Goal: Task Accomplishment & Management: Manage account settings

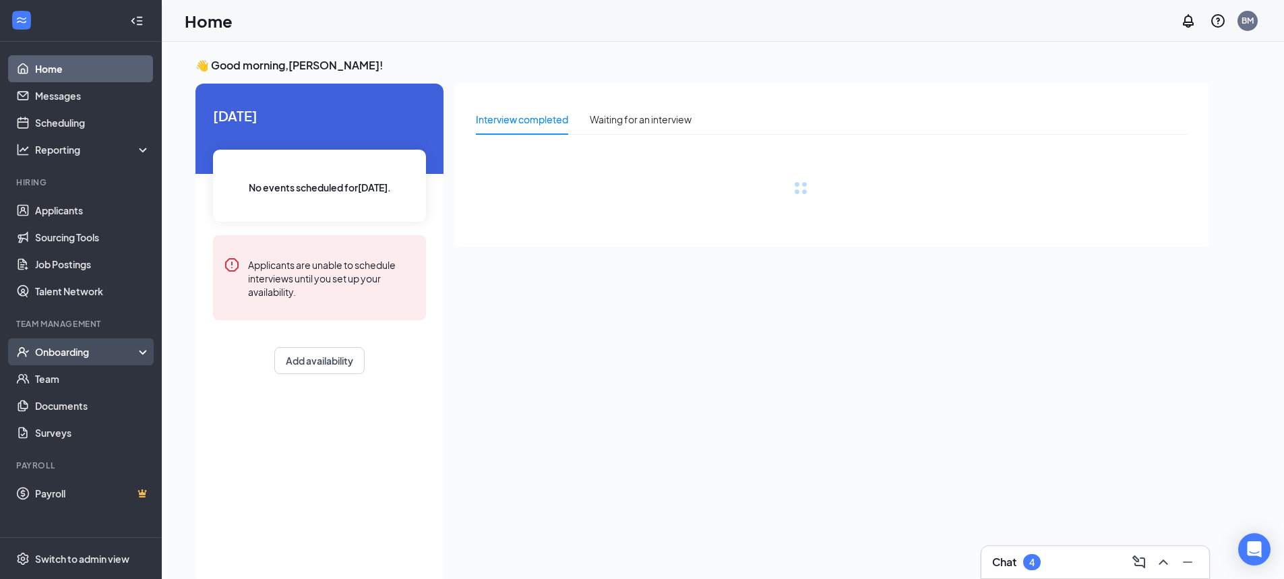
click at [63, 352] on div "Onboarding" at bounding box center [87, 351] width 104 height 13
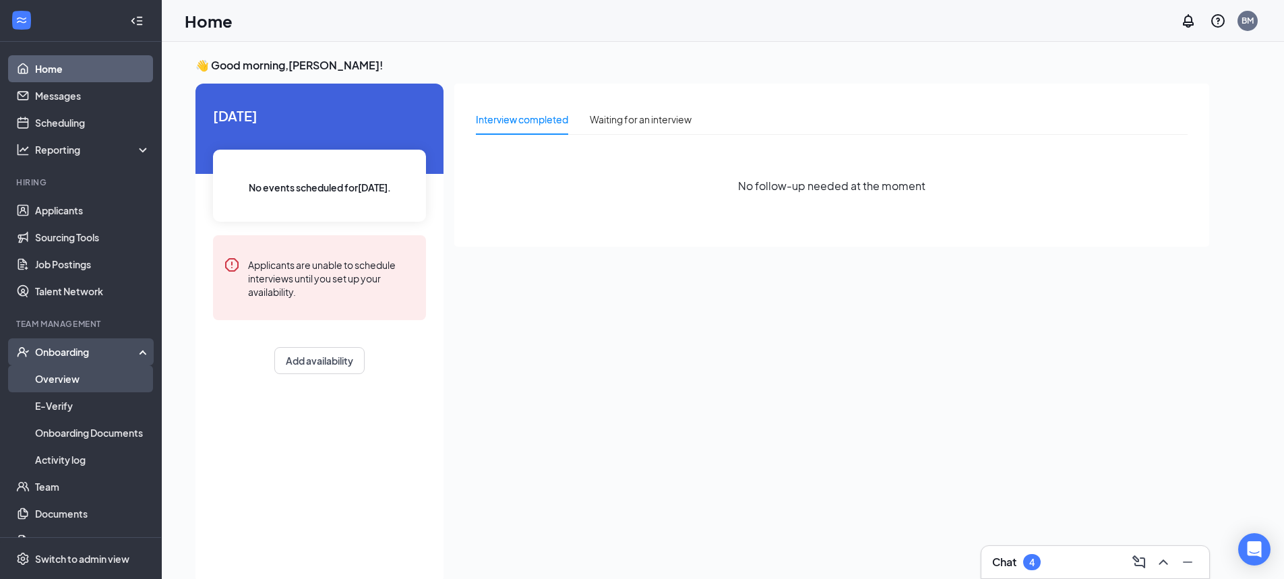
click at [80, 374] on link "Overview" at bounding box center [92, 378] width 115 height 27
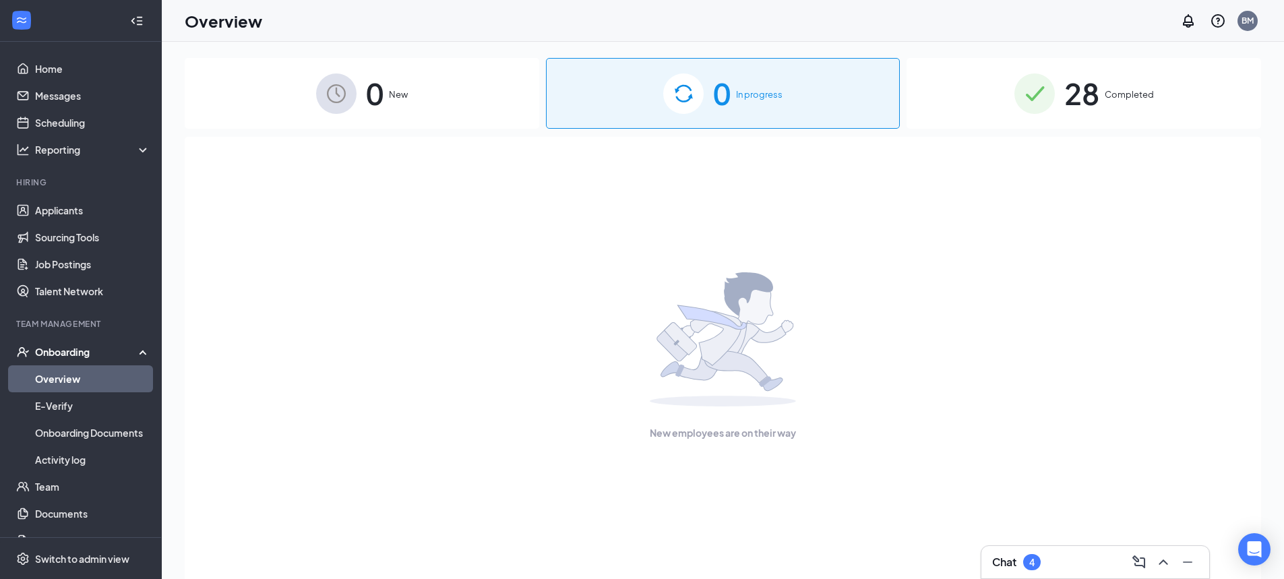
click at [1095, 104] on span "28" at bounding box center [1081, 93] width 35 height 47
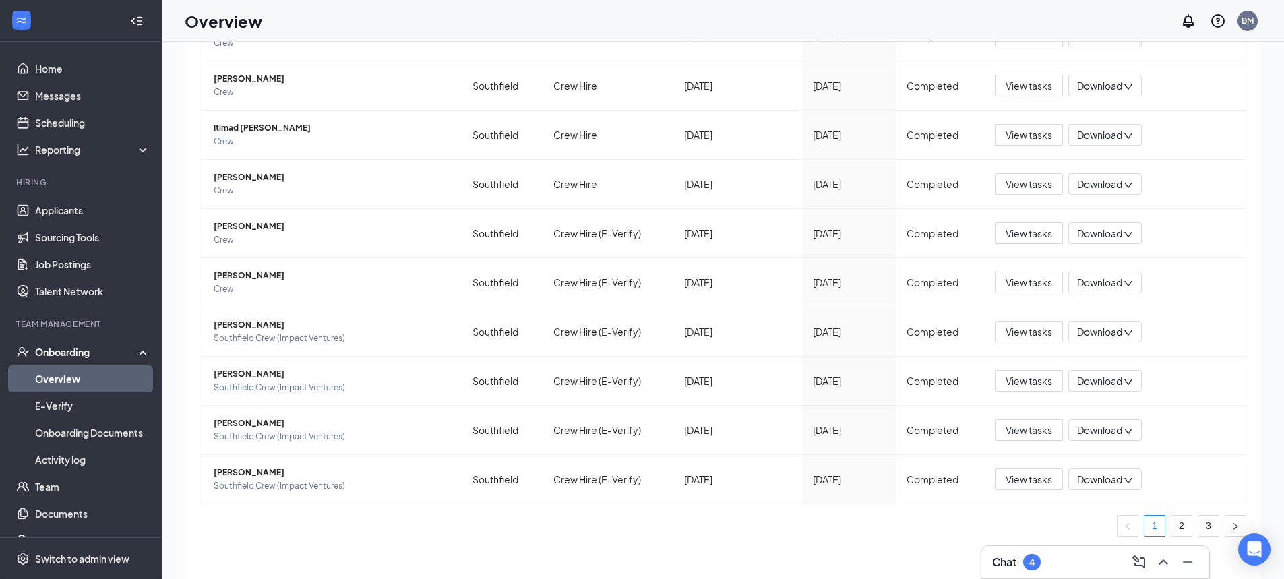
scroll to position [61, 0]
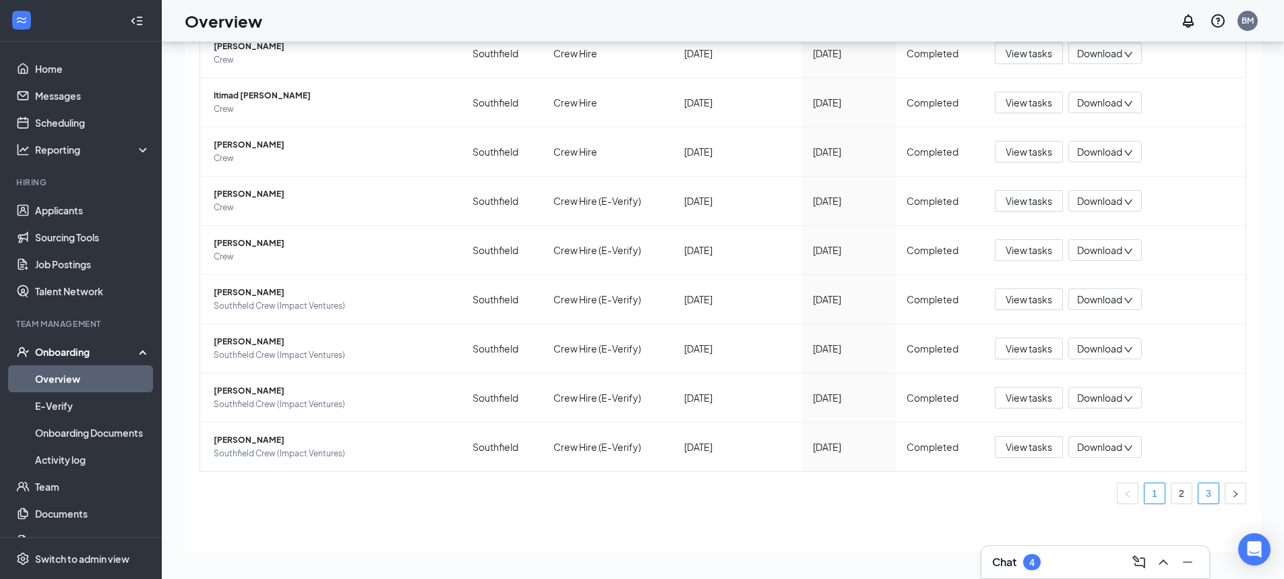
click at [1201, 489] on link "3" at bounding box center [1208, 493] width 20 height 20
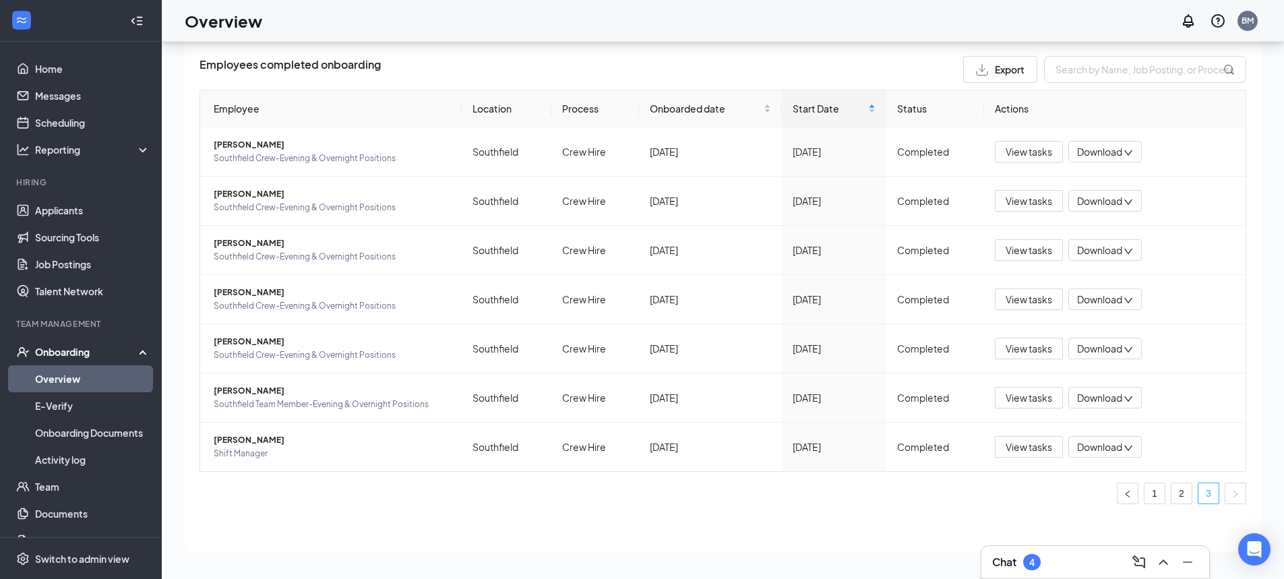
scroll to position [39, 0]
click at [1081, 197] on span "Download" at bounding box center [1099, 201] width 45 height 14
click at [1026, 206] on span "View tasks" at bounding box center [1028, 200] width 47 height 15
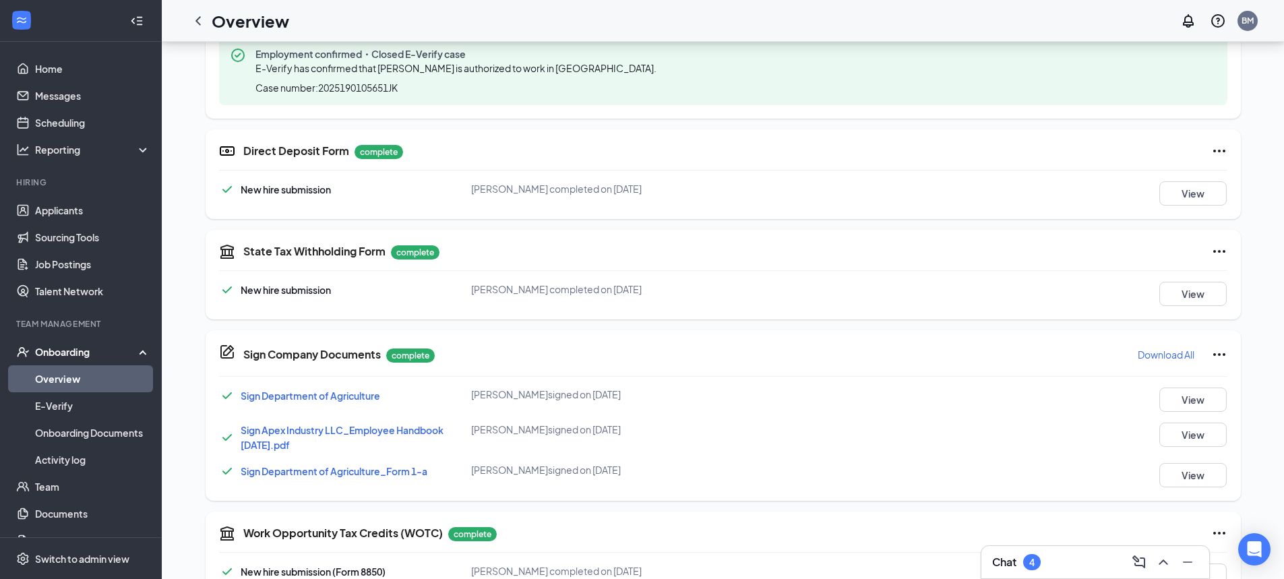
scroll to position [607, 0]
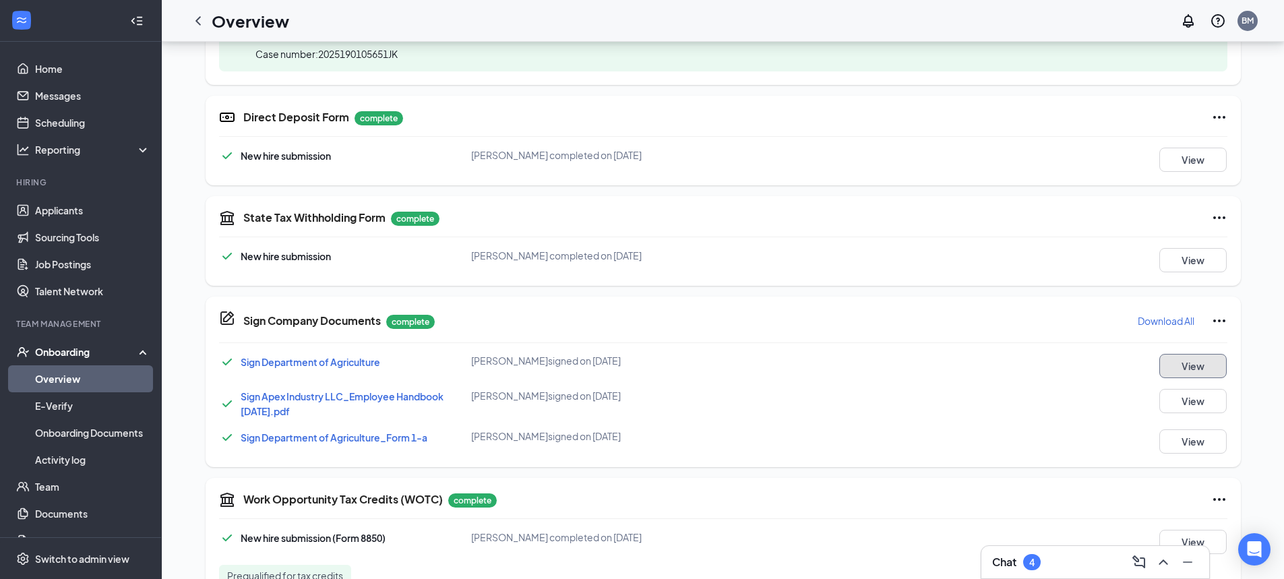
click at [1197, 366] on button "View" at bounding box center [1192, 366] width 67 height 24
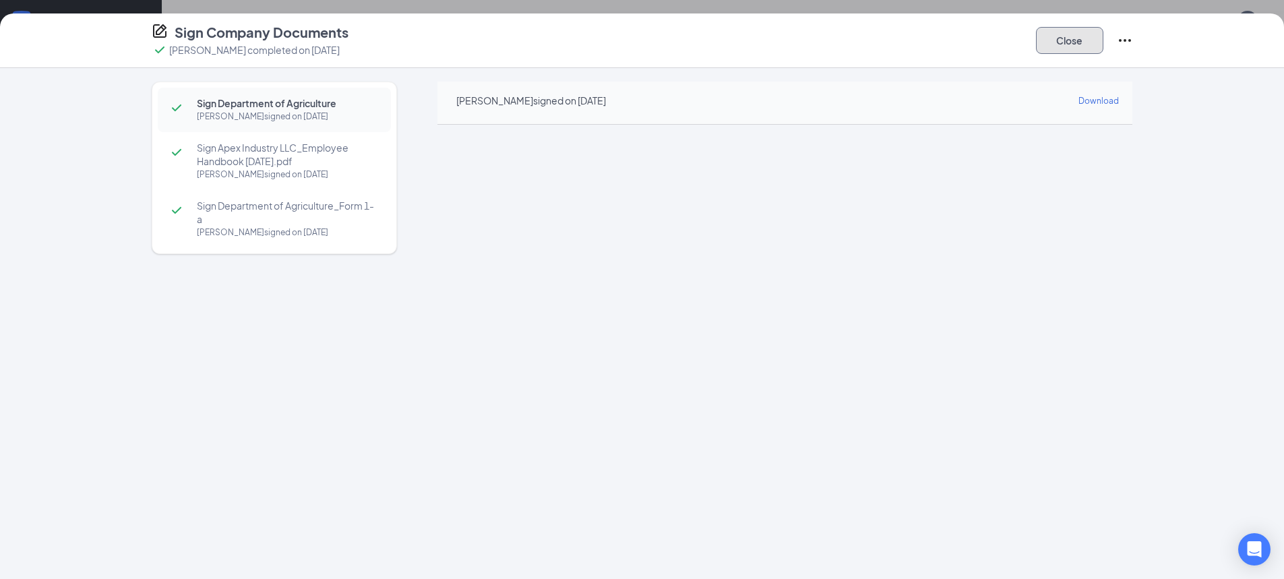
click at [1083, 39] on button "Close" at bounding box center [1069, 40] width 67 height 27
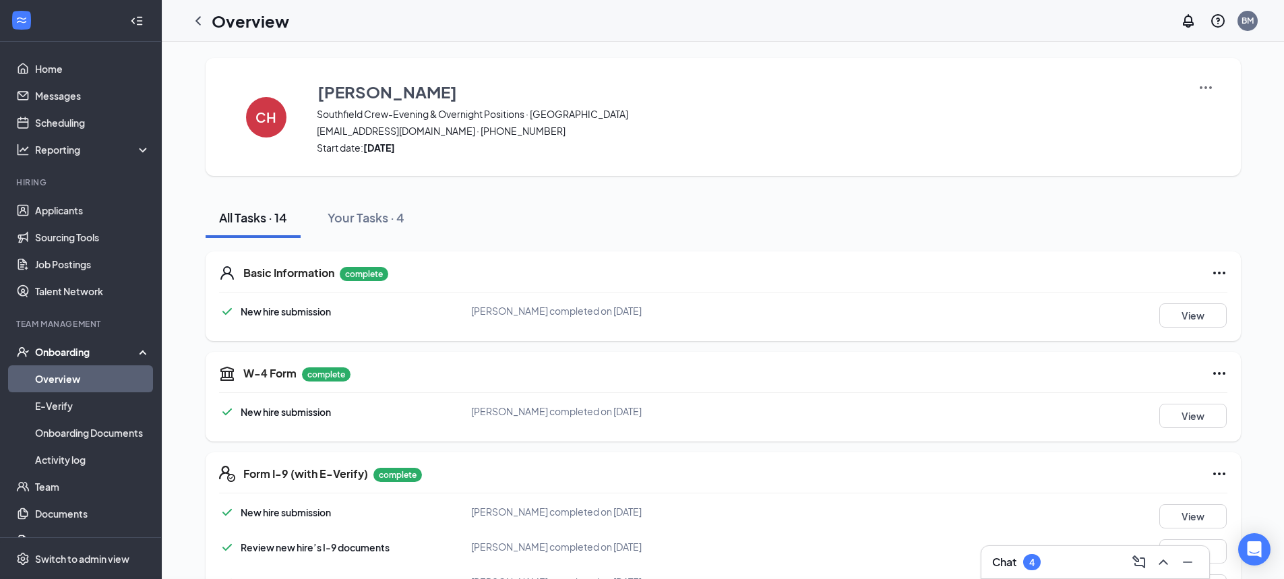
scroll to position [683, 0]
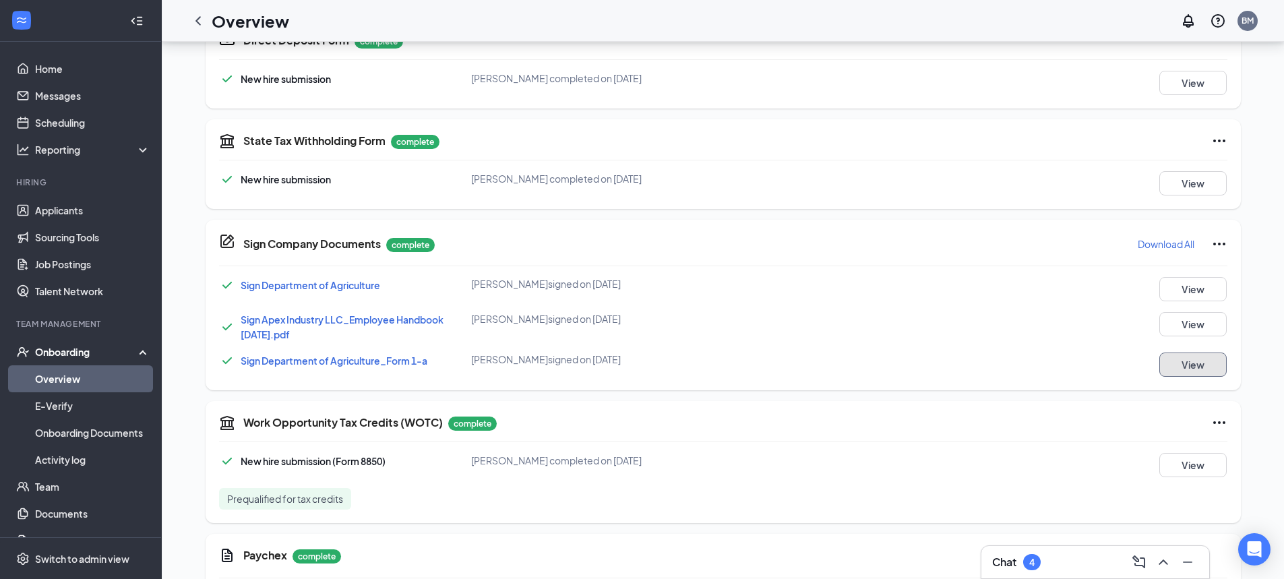
click at [1186, 372] on button "View" at bounding box center [1192, 364] width 67 height 24
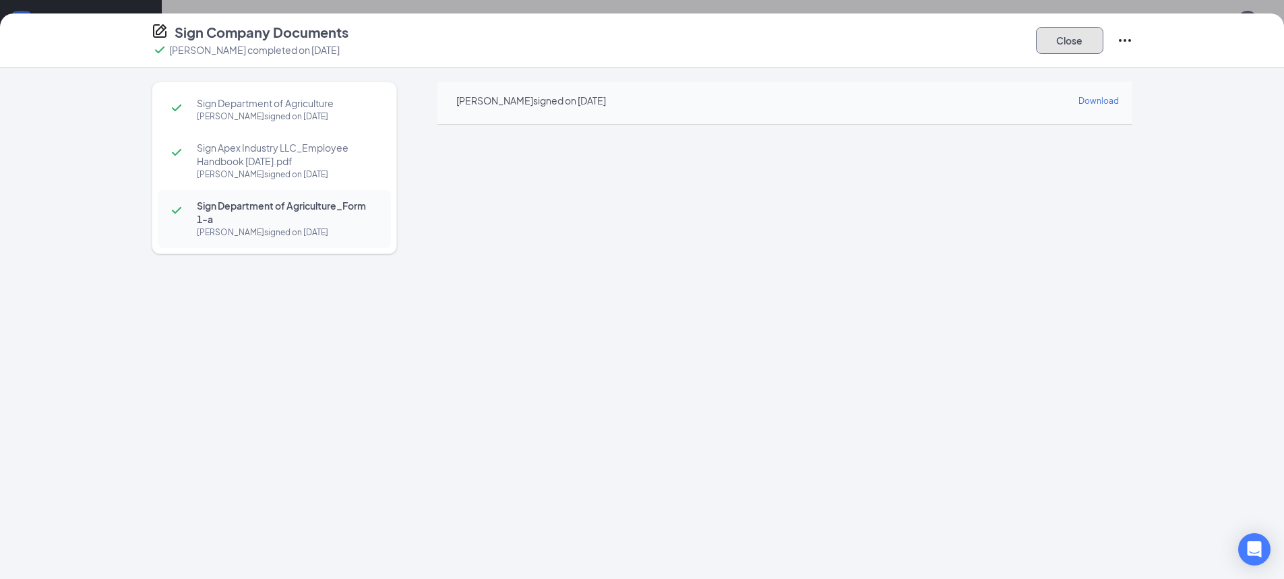
click at [1063, 48] on button "Close" at bounding box center [1069, 40] width 67 height 27
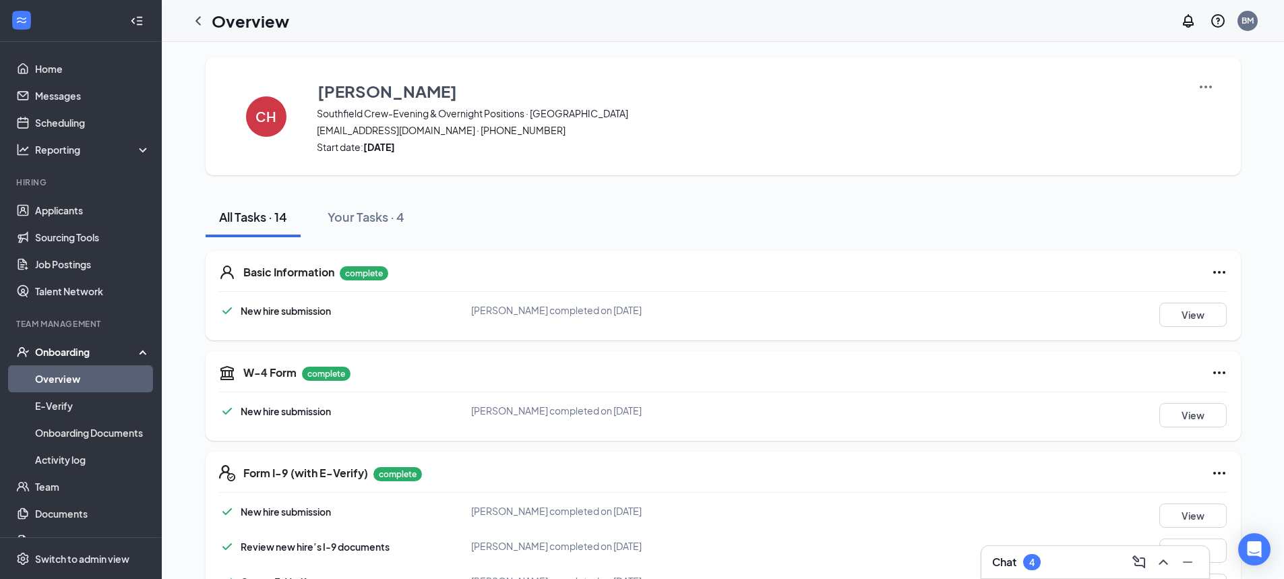
scroll to position [0, 0]
click at [193, 23] on icon "ChevronLeft" at bounding box center [198, 21] width 16 height 16
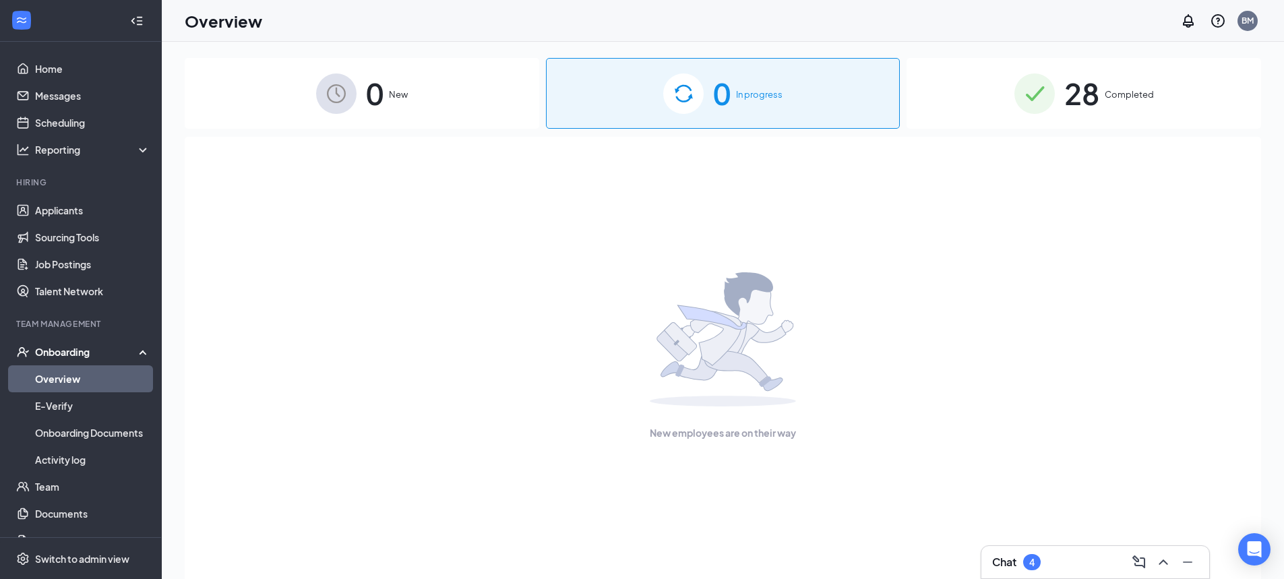
scroll to position [61, 0]
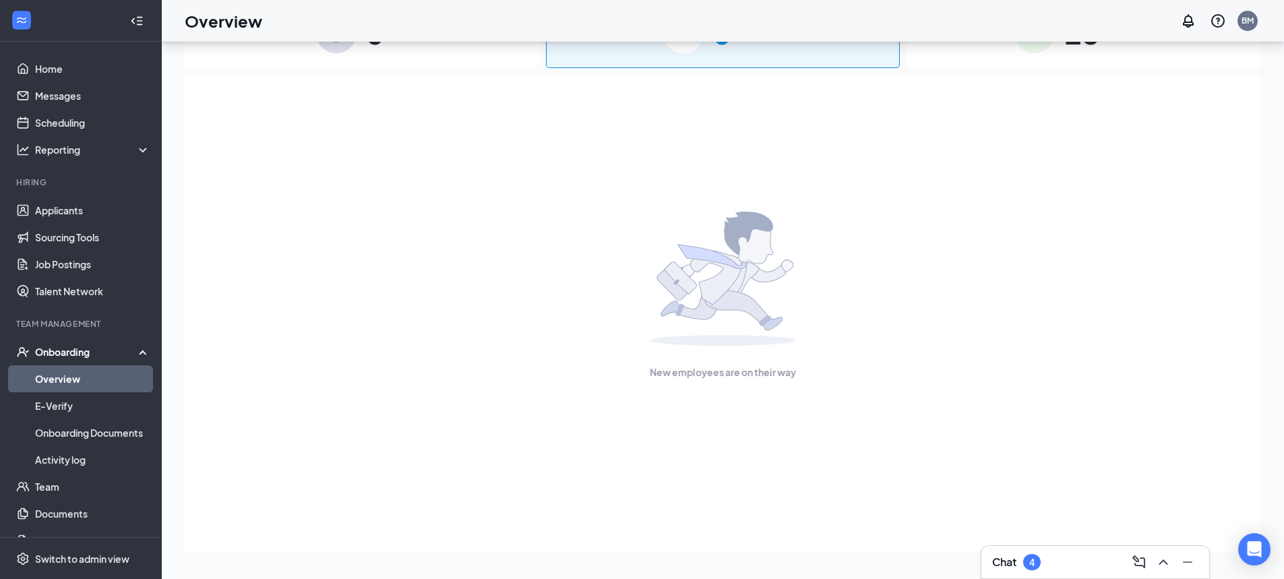
click at [1069, 52] on span "28" at bounding box center [1081, 32] width 35 height 47
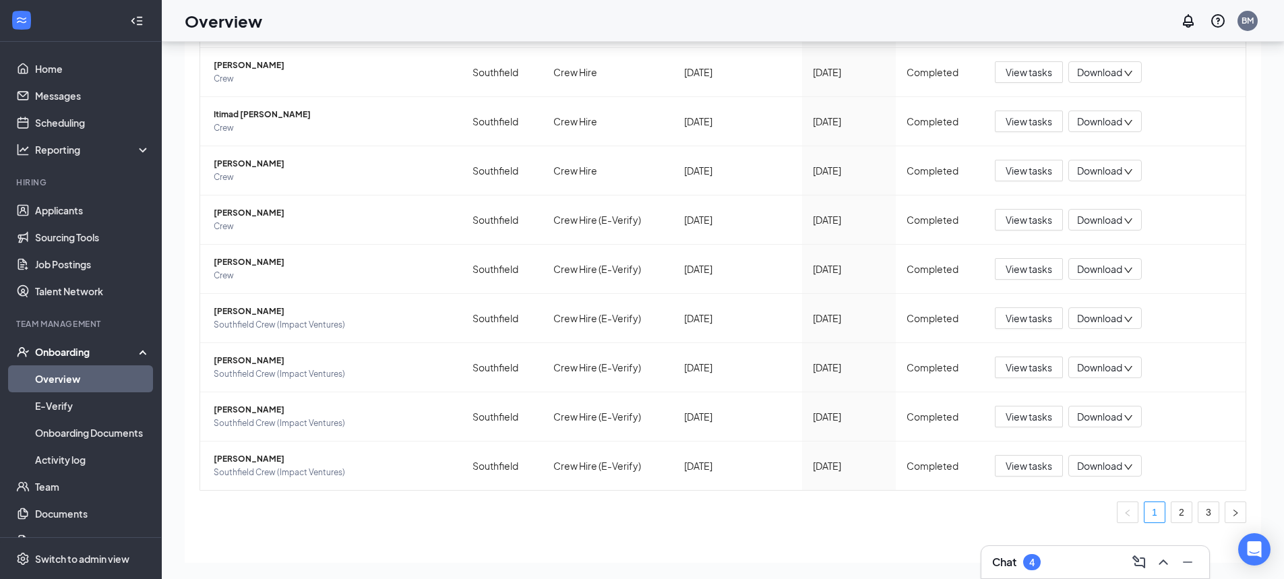
scroll to position [170, 0]
click at [1231, 512] on icon "right" at bounding box center [1235, 511] width 8 height 8
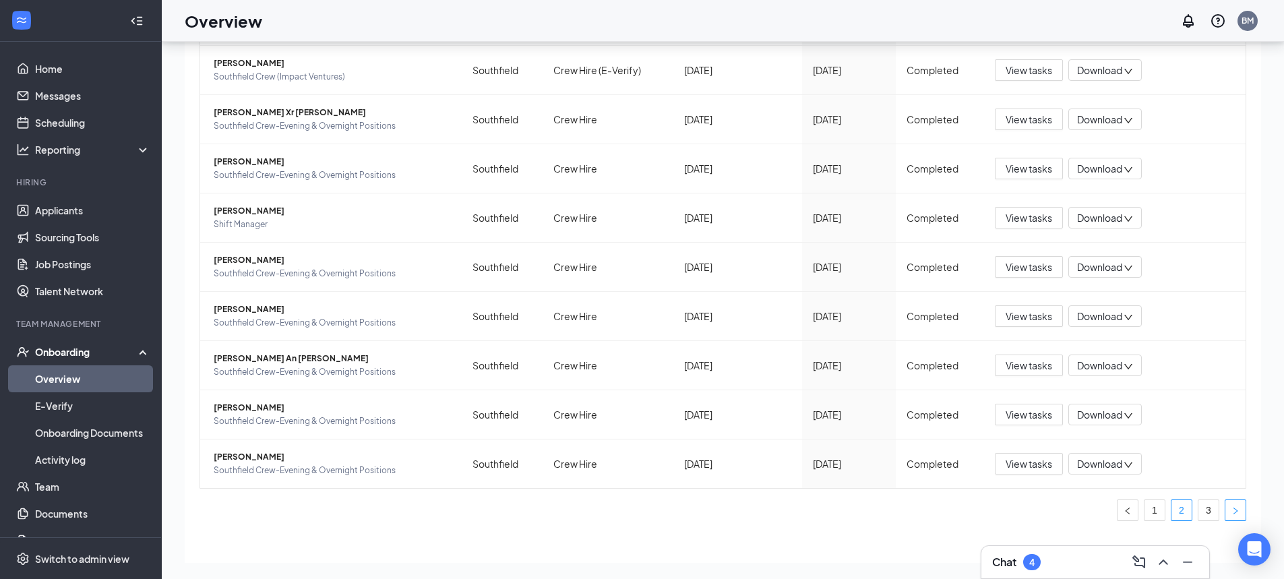
click at [1231, 512] on icon "right" at bounding box center [1235, 511] width 8 height 8
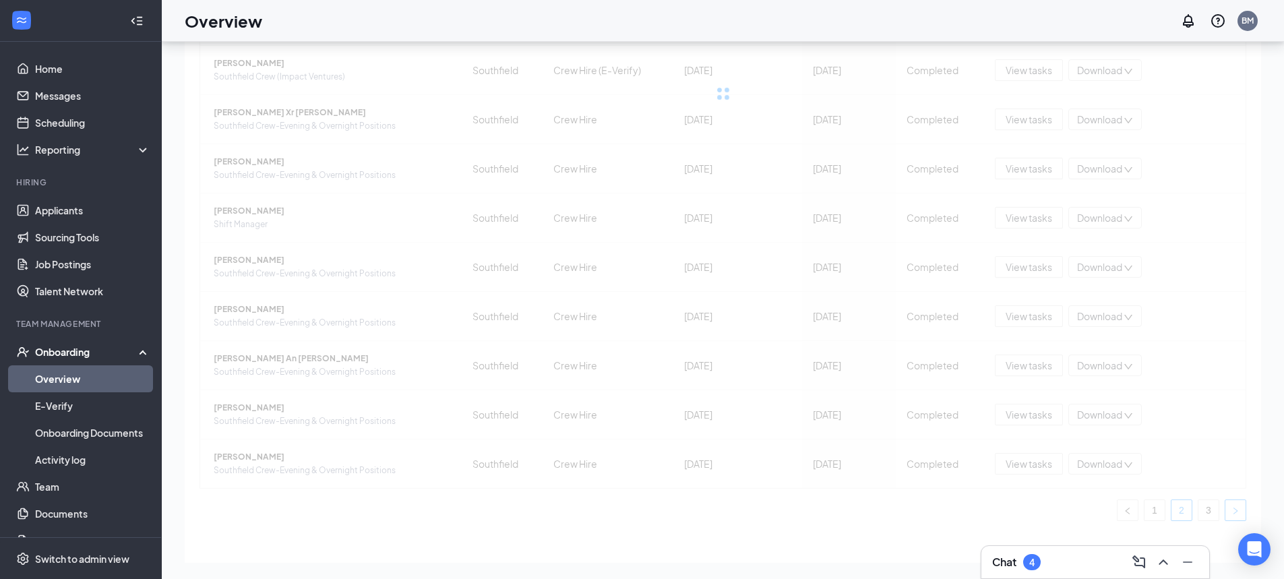
scroll to position [39, 0]
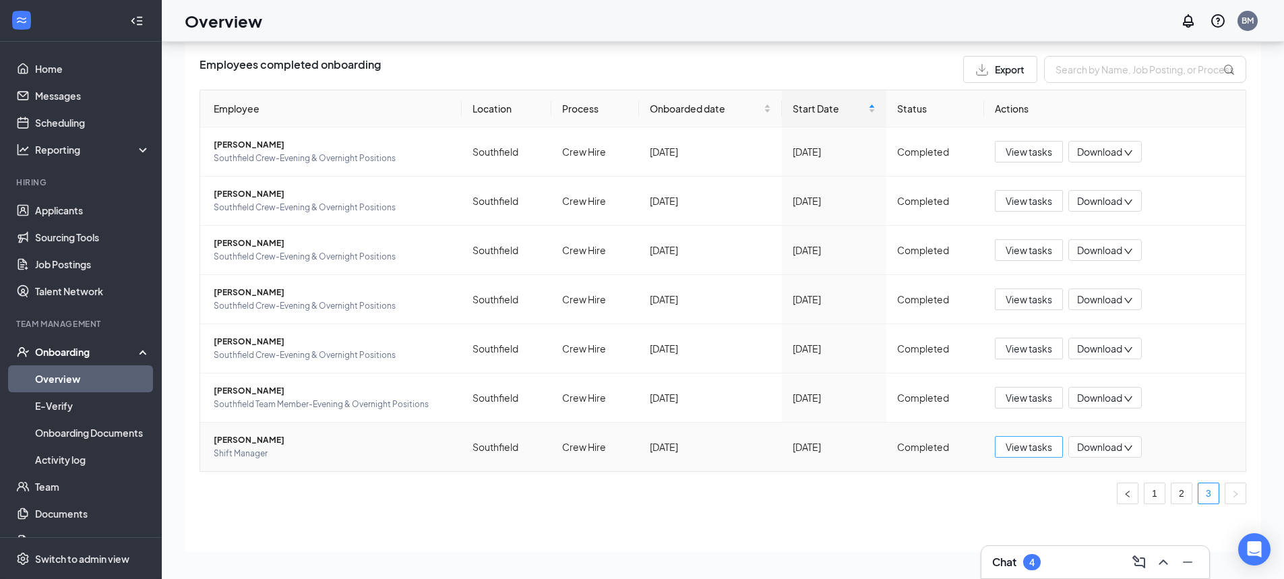
click at [1030, 442] on span "View tasks" at bounding box center [1028, 446] width 47 height 15
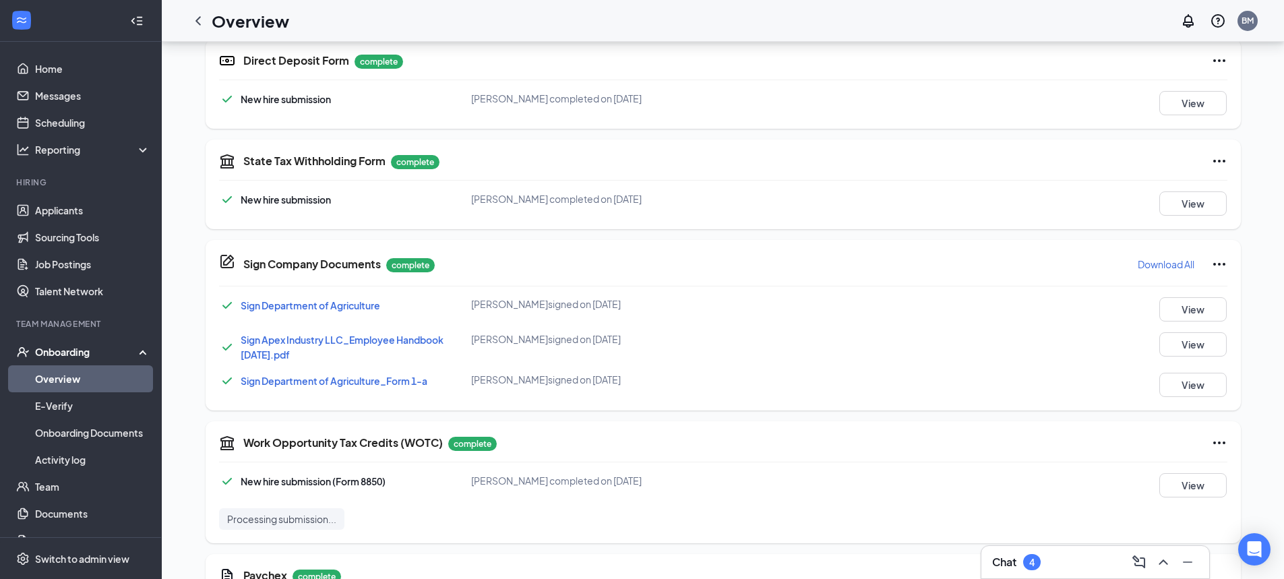
scroll to position [674, 0]
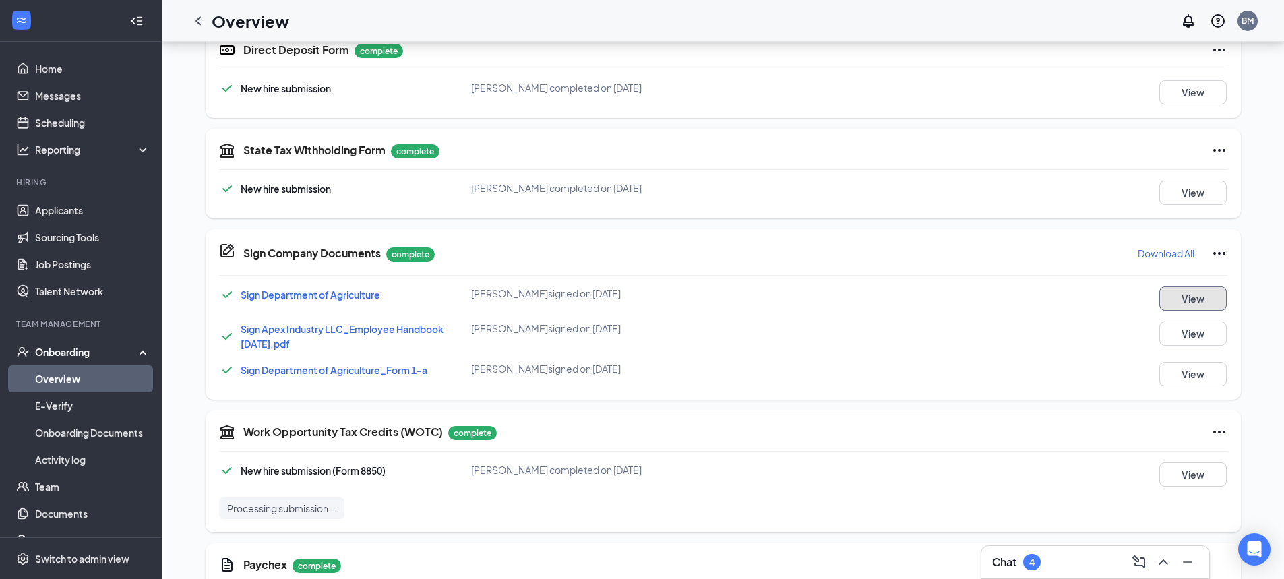
click at [1191, 301] on button "View" at bounding box center [1192, 298] width 67 height 24
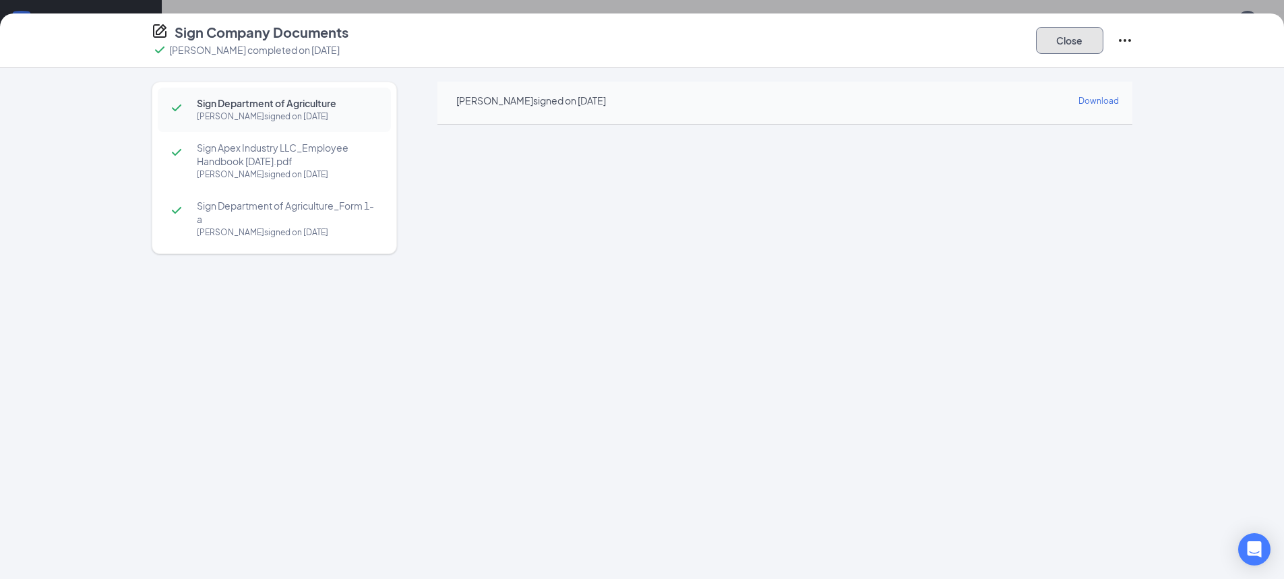
click at [1070, 50] on button "Close" at bounding box center [1069, 40] width 67 height 27
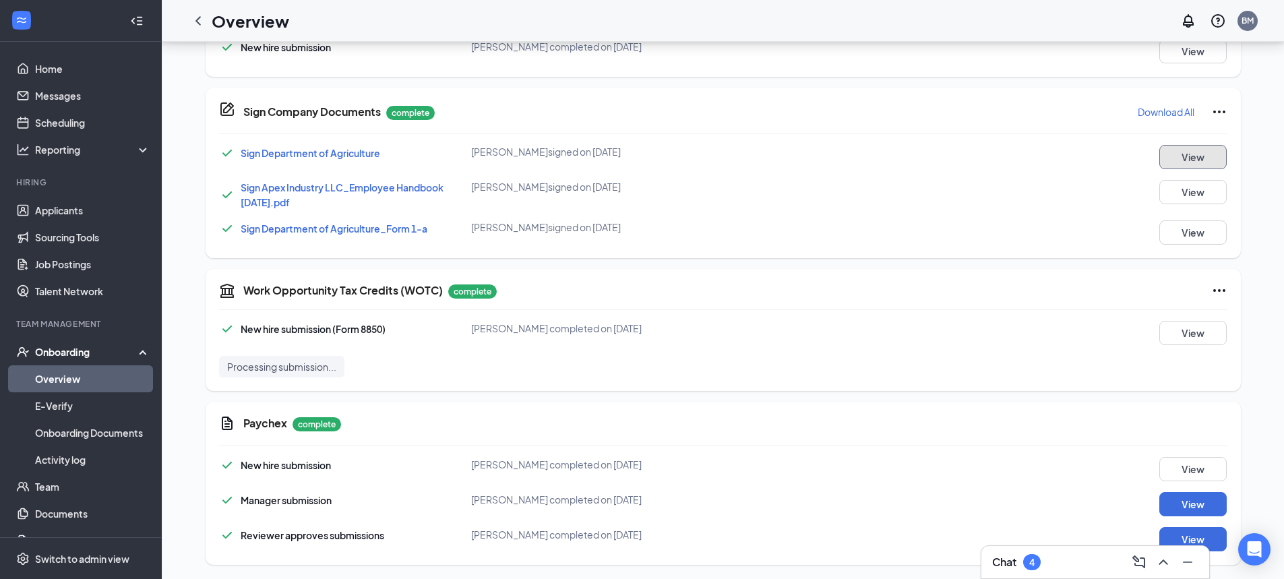
scroll to position [817, 0]
click at [1181, 233] on button "View" at bounding box center [1192, 230] width 67 height 24
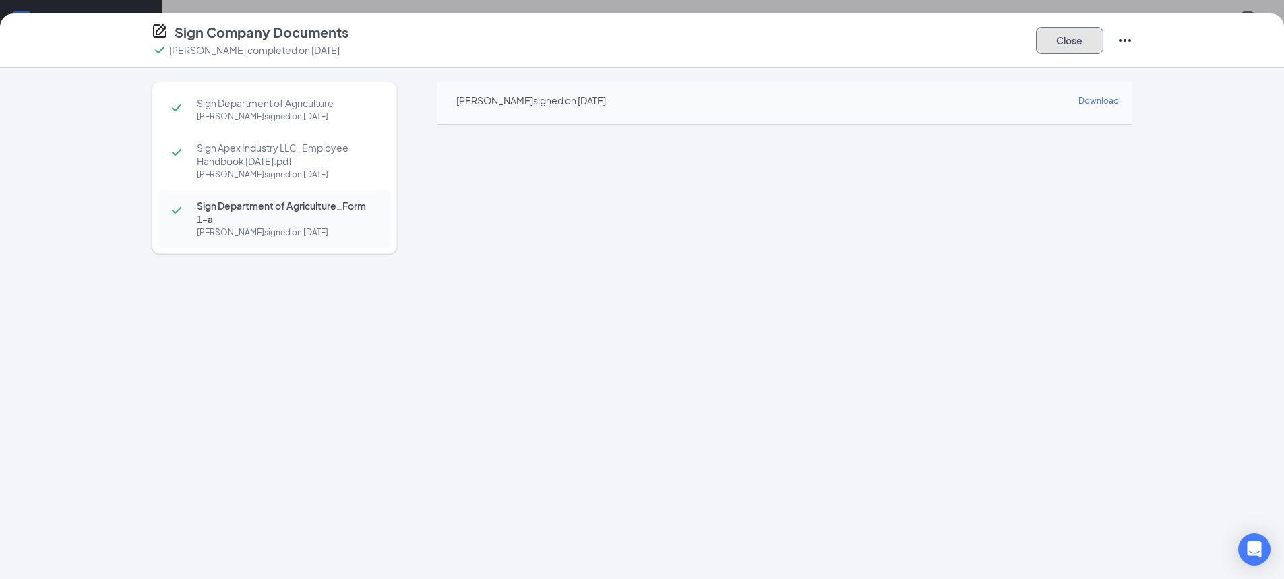
click at [1068, 50] on button "Close" at bounding box center [1069, 40] width 67 height 27
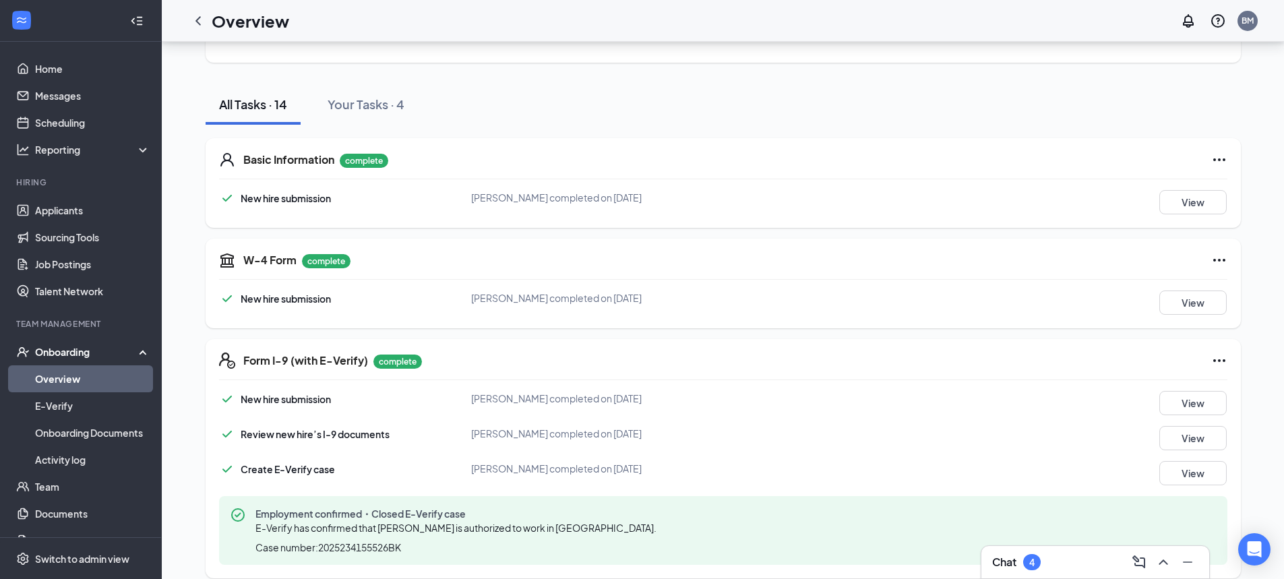
scroll to position [0, 0]
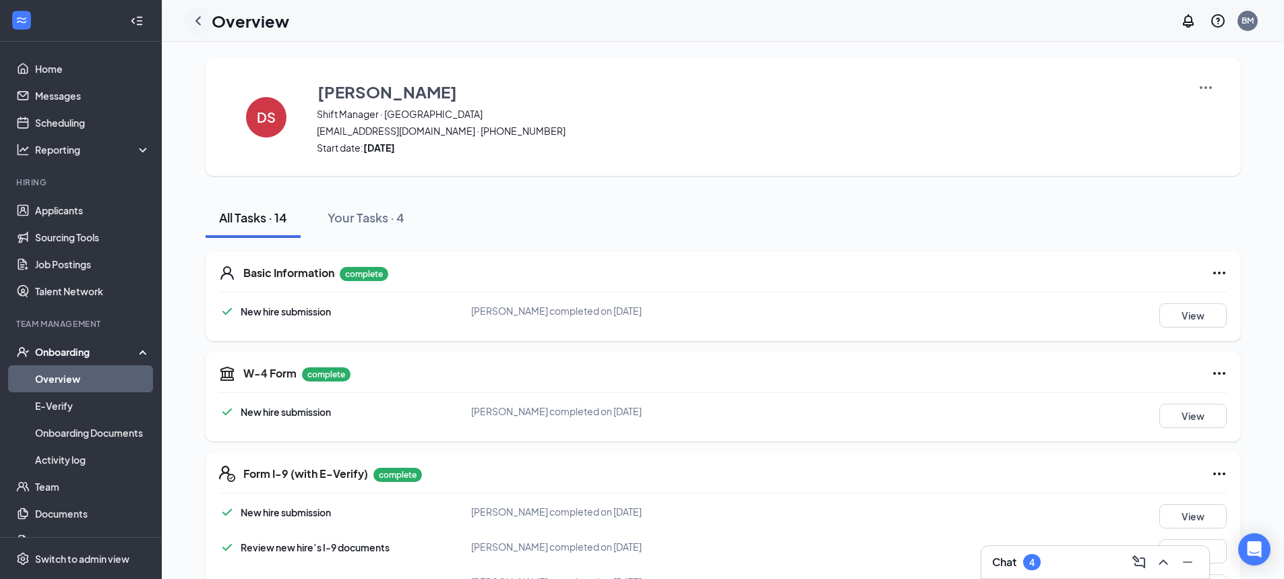
click at [199, 20] on icon "ChevronLeft" at bounding box center [198, 21] width 16 height 16
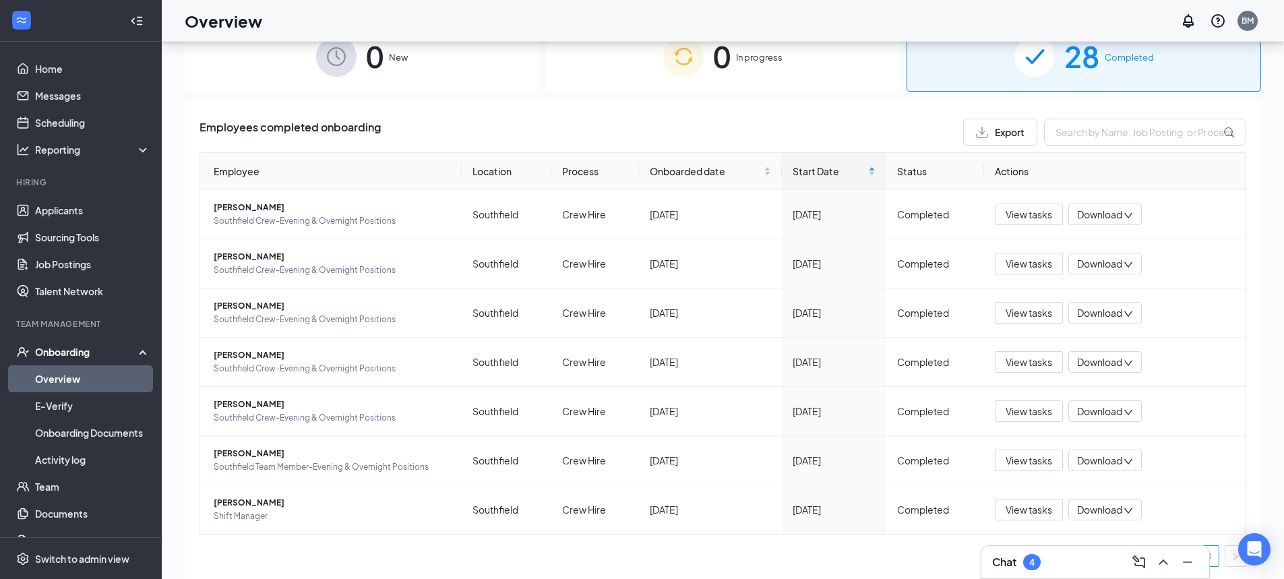
scroll to position [61, 0]
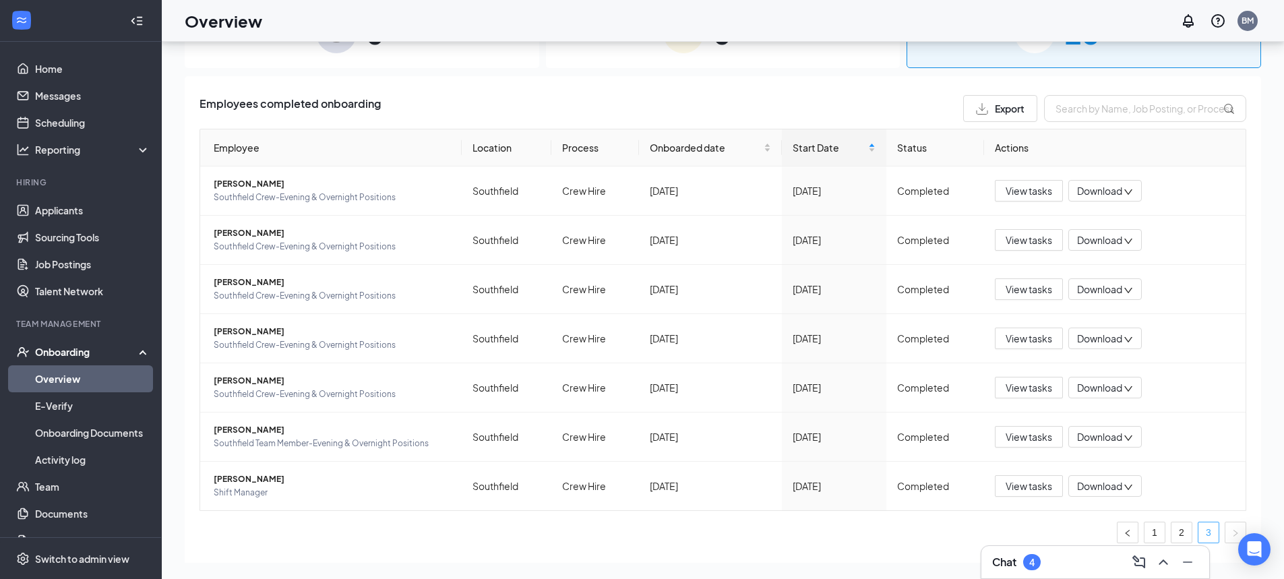
click at [1199, 531] on link "3" at bounding box center [1208, 532] width 20 height 20
click at [1012, 342] on span "View tasks" at bounding box center [1028, 338] width 47 height 15
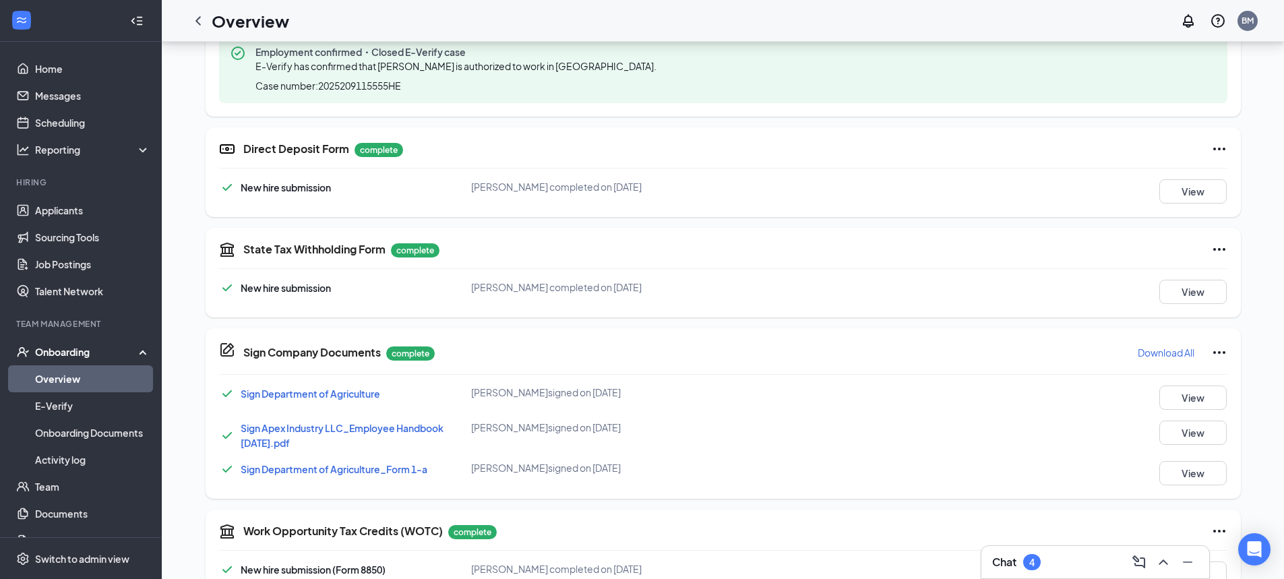
scroll to position [607, 0]
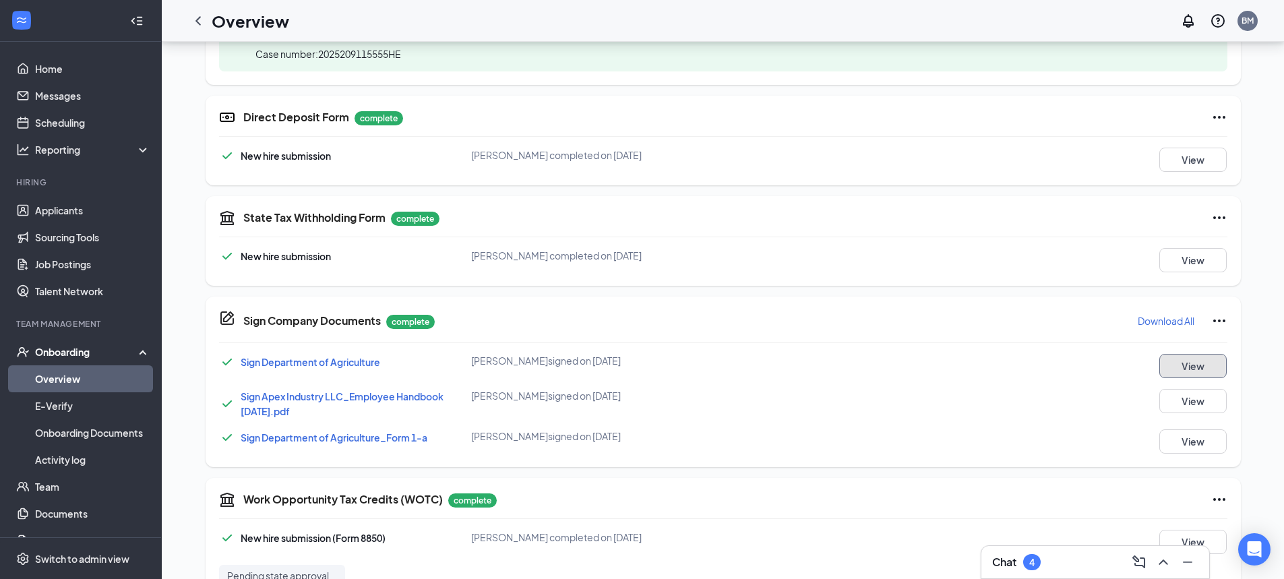
click at [1175, 368] on button "View" at bounding box center [1192, 366] width 67 height 24
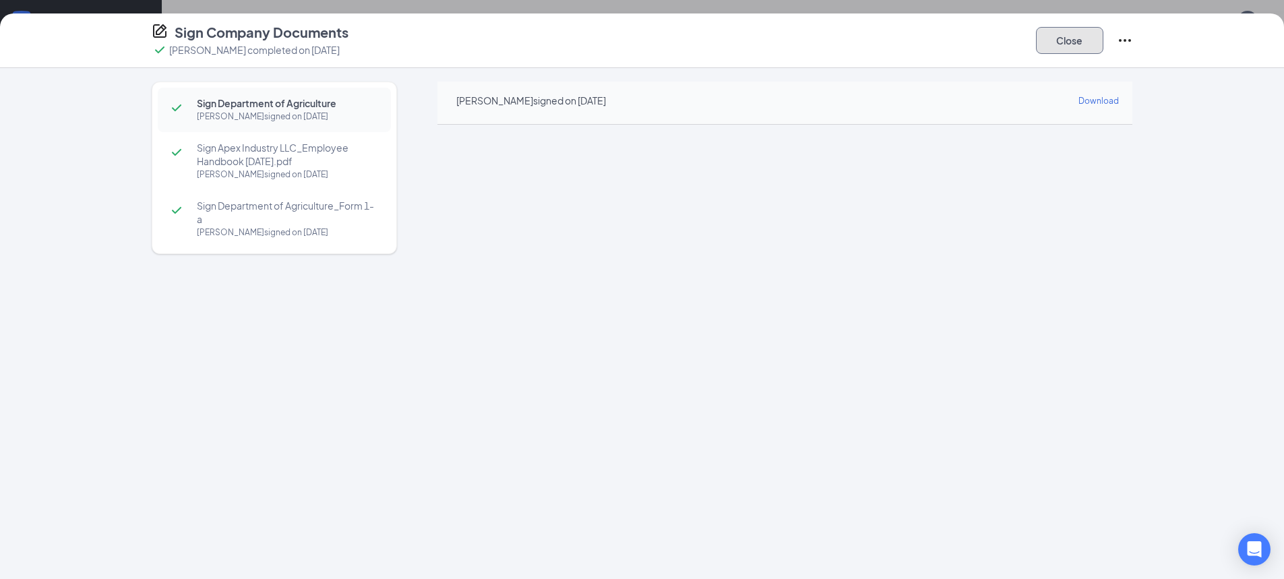
click at [1092, 43] on button "Close" at bounding box center [1069, 40] width 67 height 27
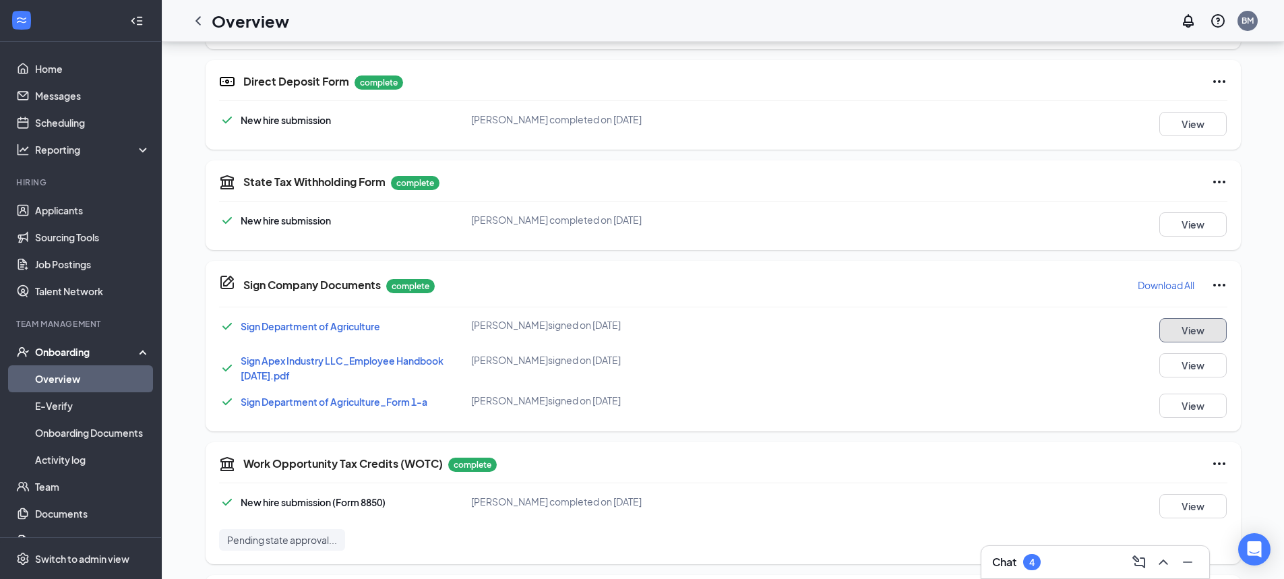
scroll to position [674, 0]
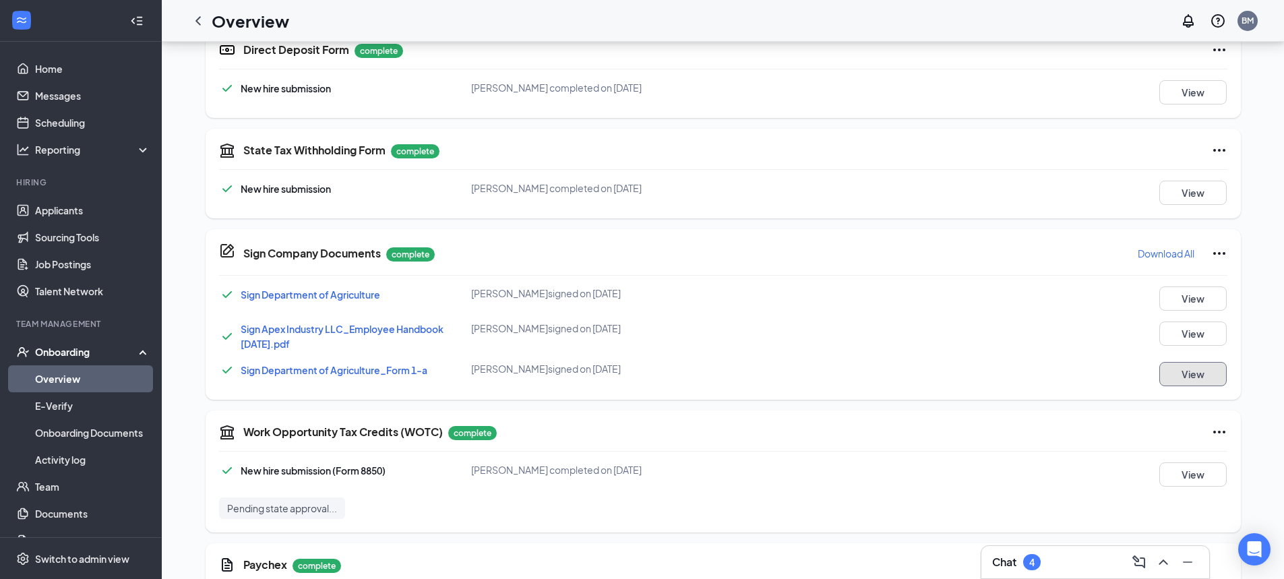
click at [1191, 378] on button "View" at bounding box center [1192, 374] width 67 height 24
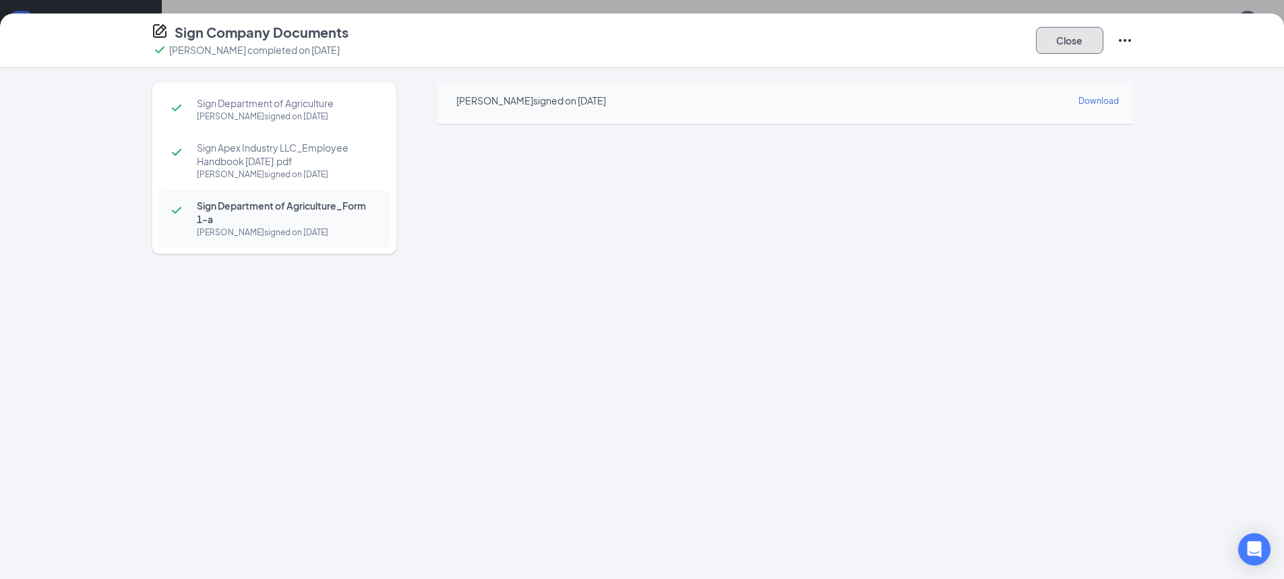
click at [1088, 41] on button "Close" at bounding box center [1069, 40] width 67 height 27
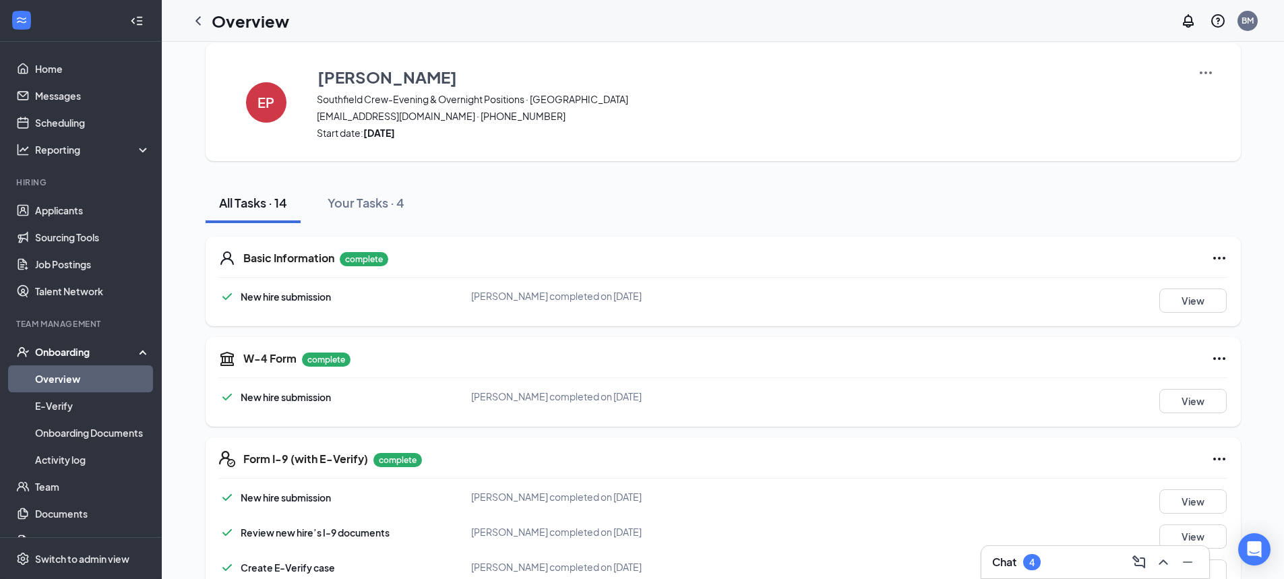
scroll to position [0, 0]
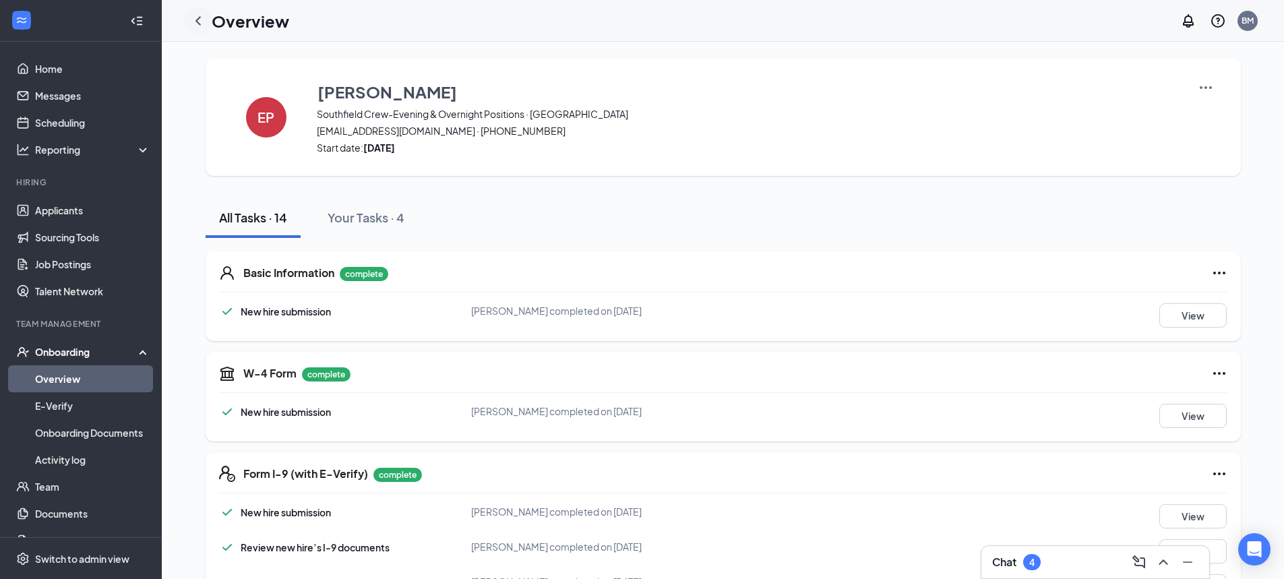
click at [202, 17] on icon "ChevronLeft" at bounding box center [198, 21] width 16 height 16
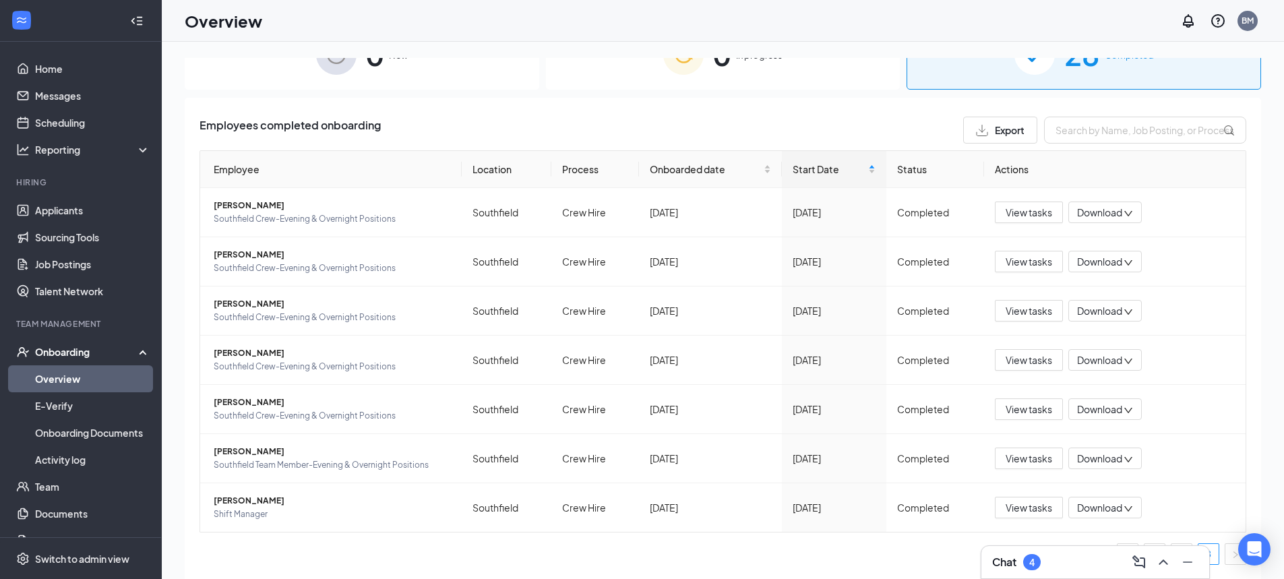
scroll to position [61, 0]
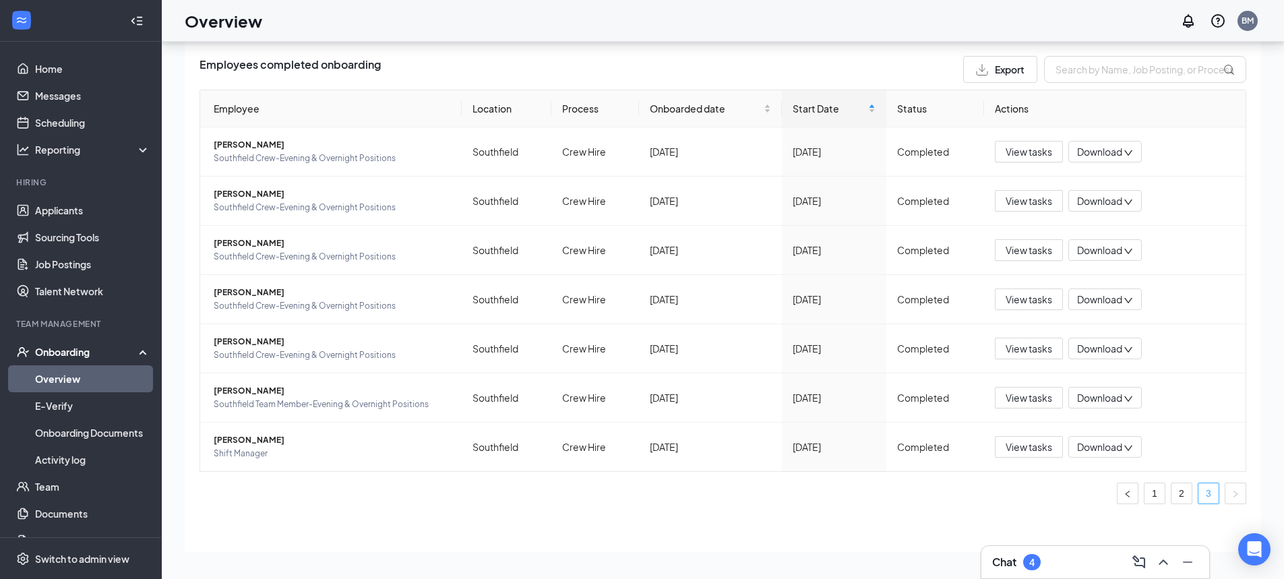
click at [1198, 494] on link "3" at bounding box center [1208, 493] width 20 height 20
click at [1198, 492] on link "3" at bounding box center [1208, 493] width 20 height 20
click at [1171, 494] on link "2" at bounding box center [1181, 493] width 20 height 20
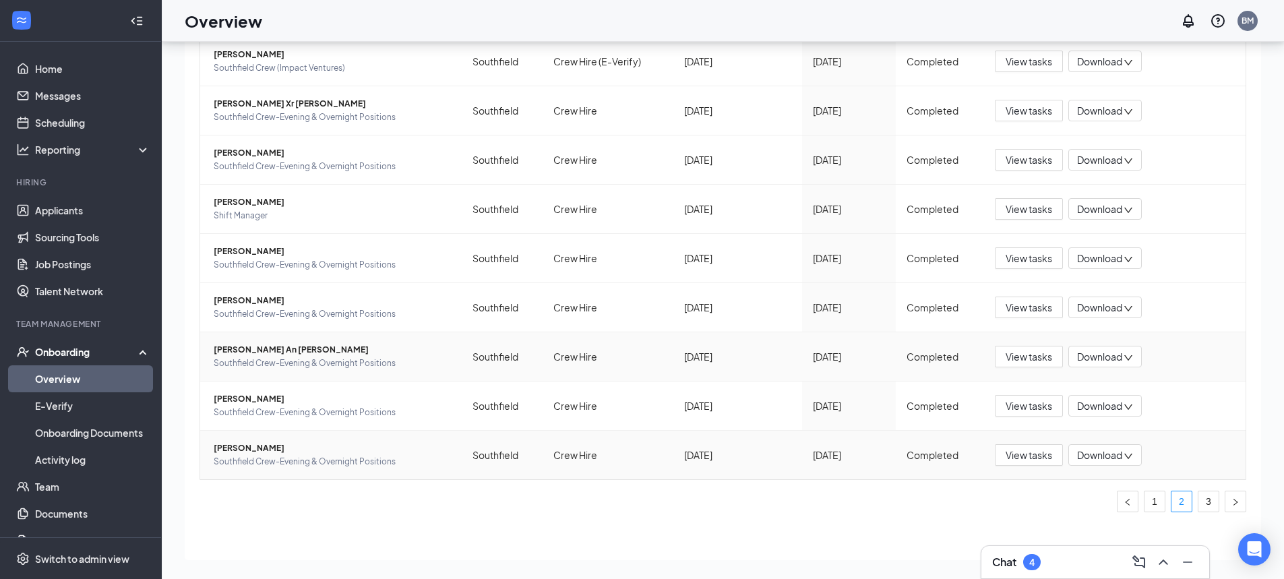
scroll to position [187, 0]
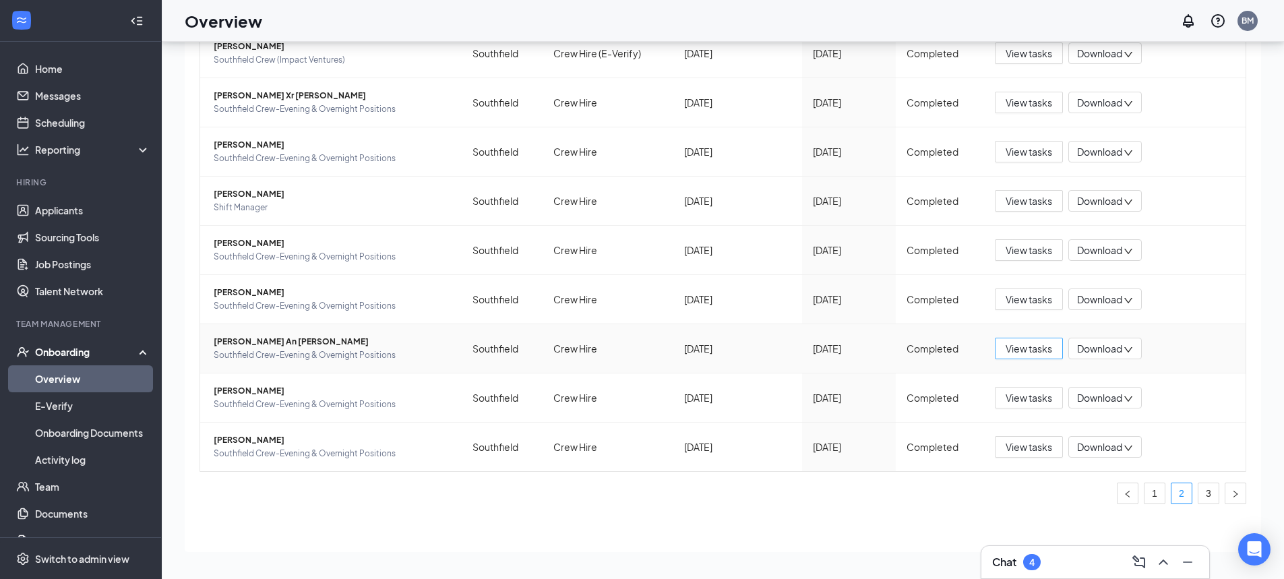
click at [1036, 348] on span "View tasks" at bounding box center [1028, 348] width 47 height 15
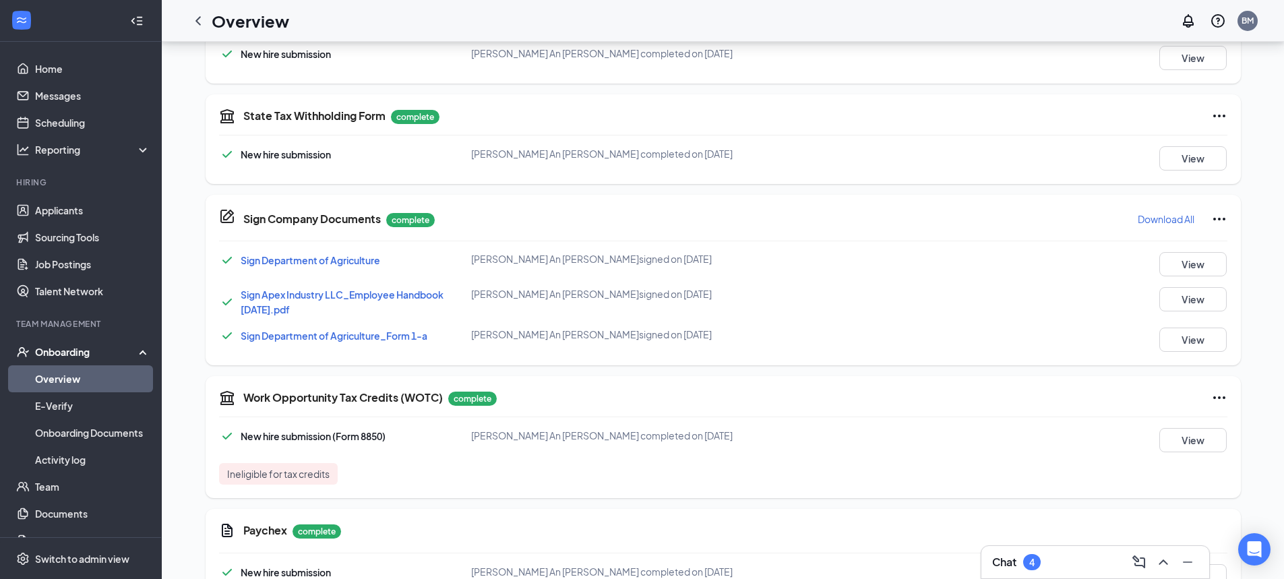
scroll to position [674, 0]
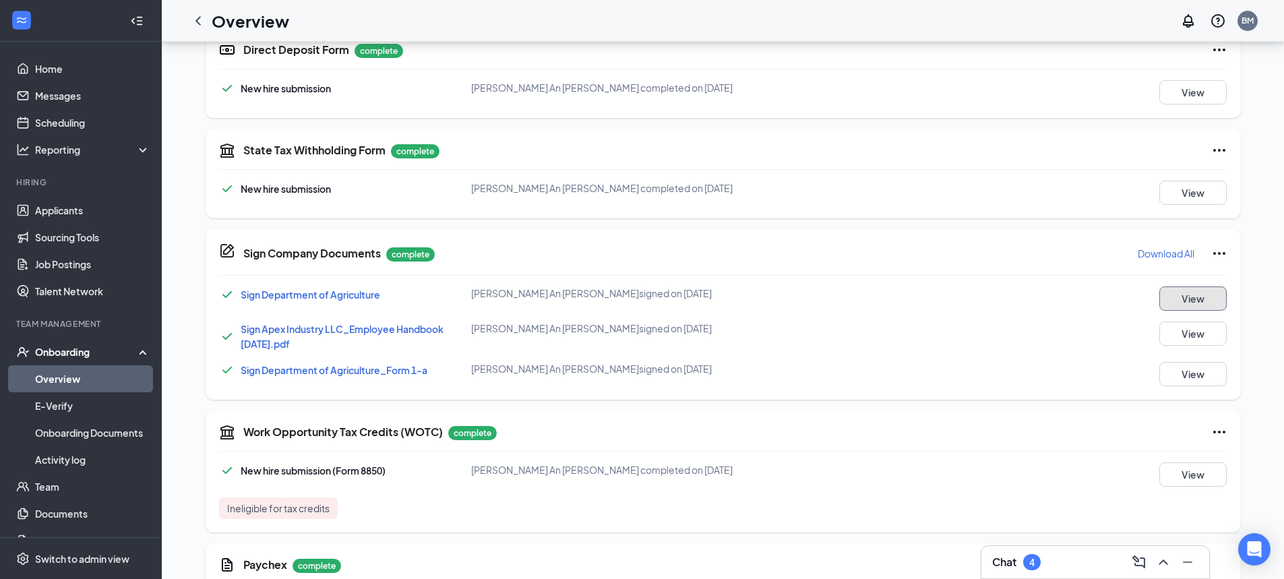
click at [1206, 298] on button "View" at bounding box center [1192, 298] width 67 height 24
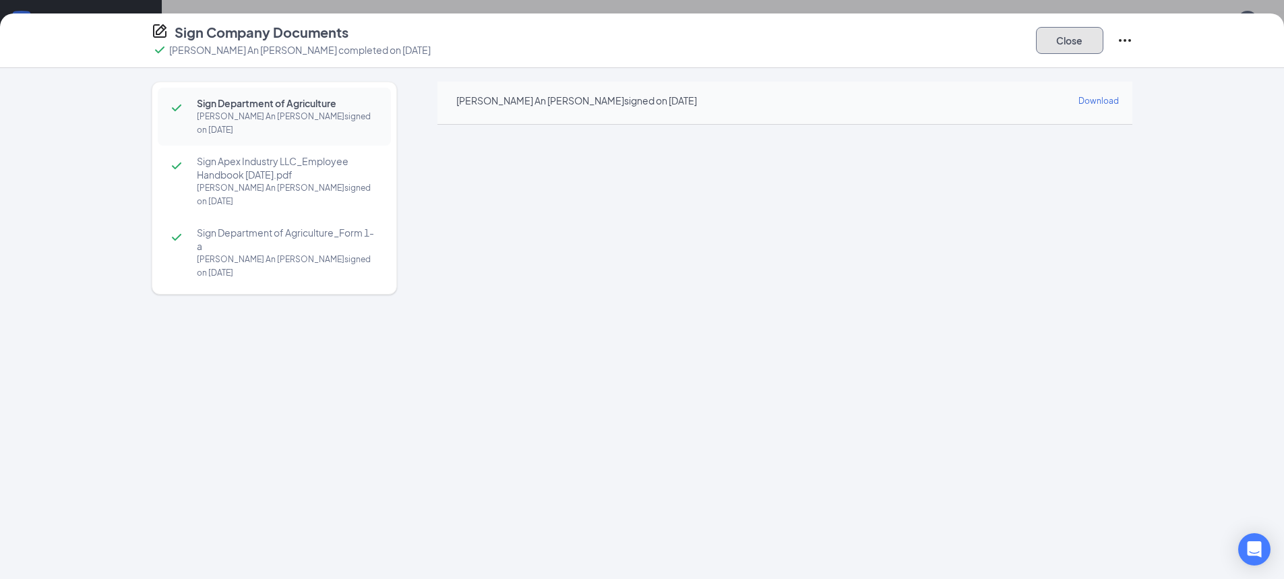
click at [1064, 42] on button "Close" at bounding box center [1069, 40] width 67 height 27
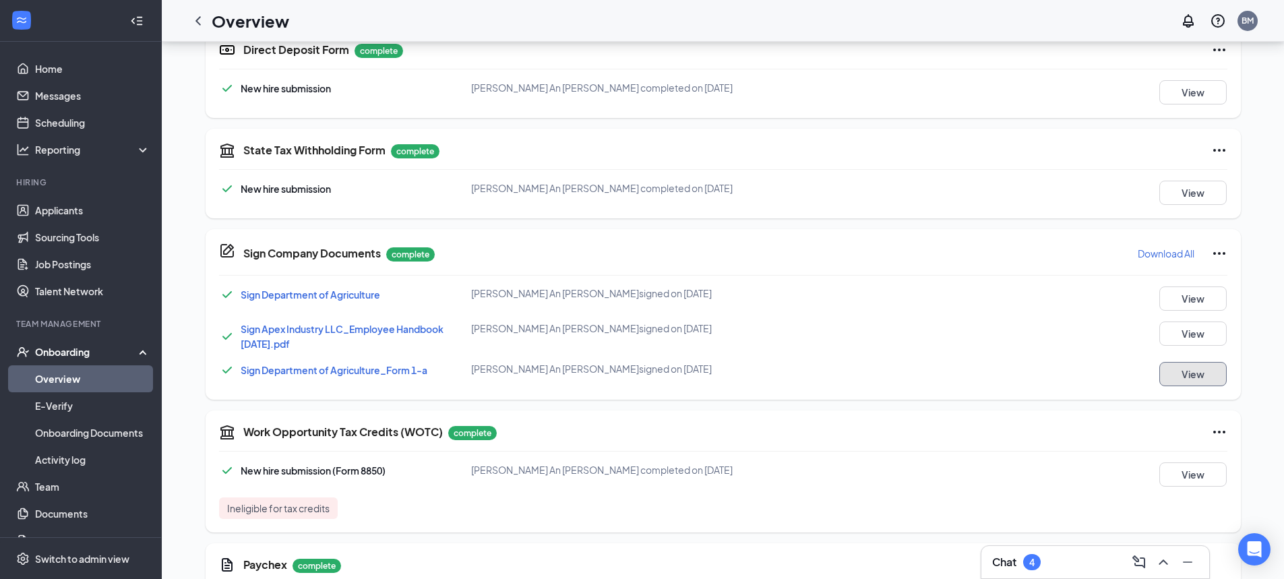
click at [1185, 372] on button "View" at bounding box center [1192, 374] width 67 height 24
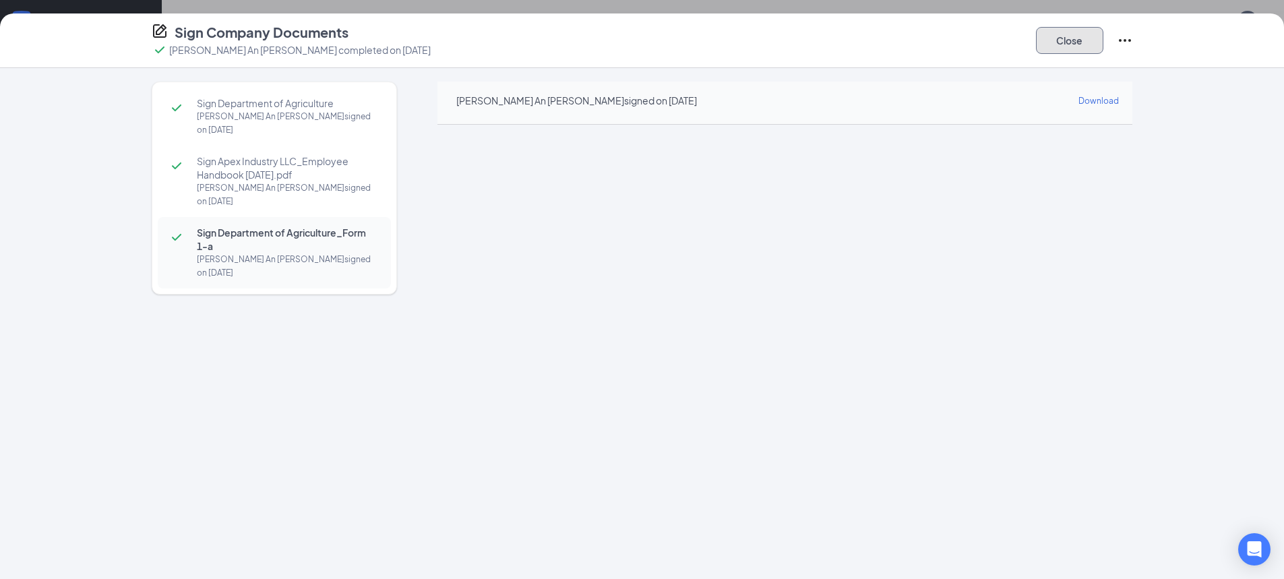
click at [1070, 51] on button "Close" at bounding box center [1069, 40] width 67 height 27
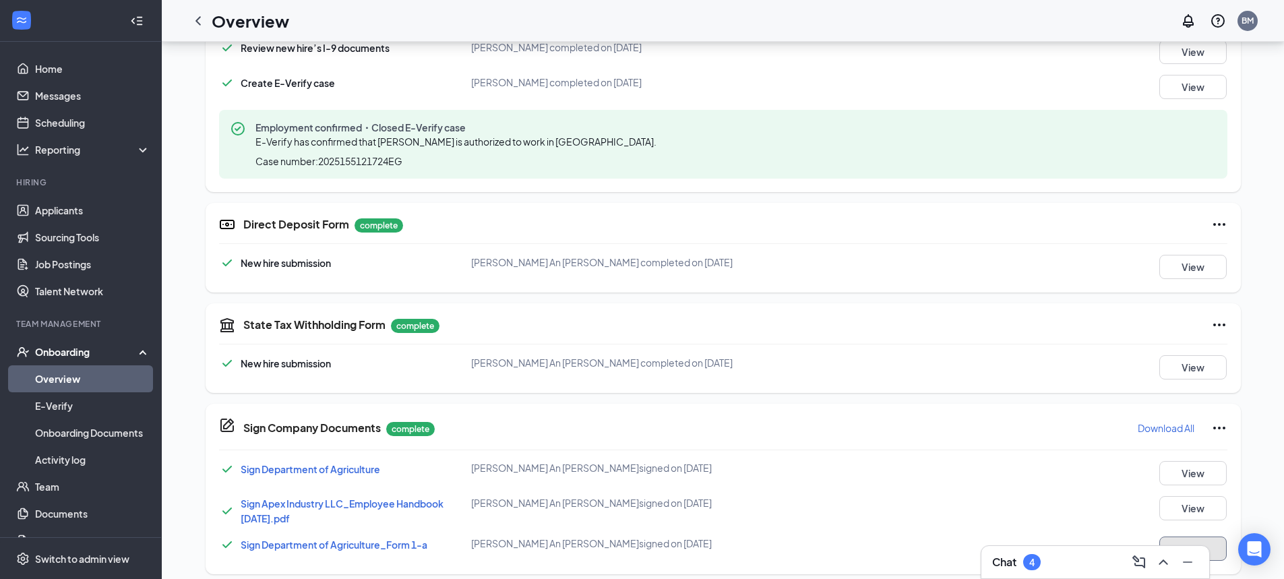
scroll to position [270, 0]
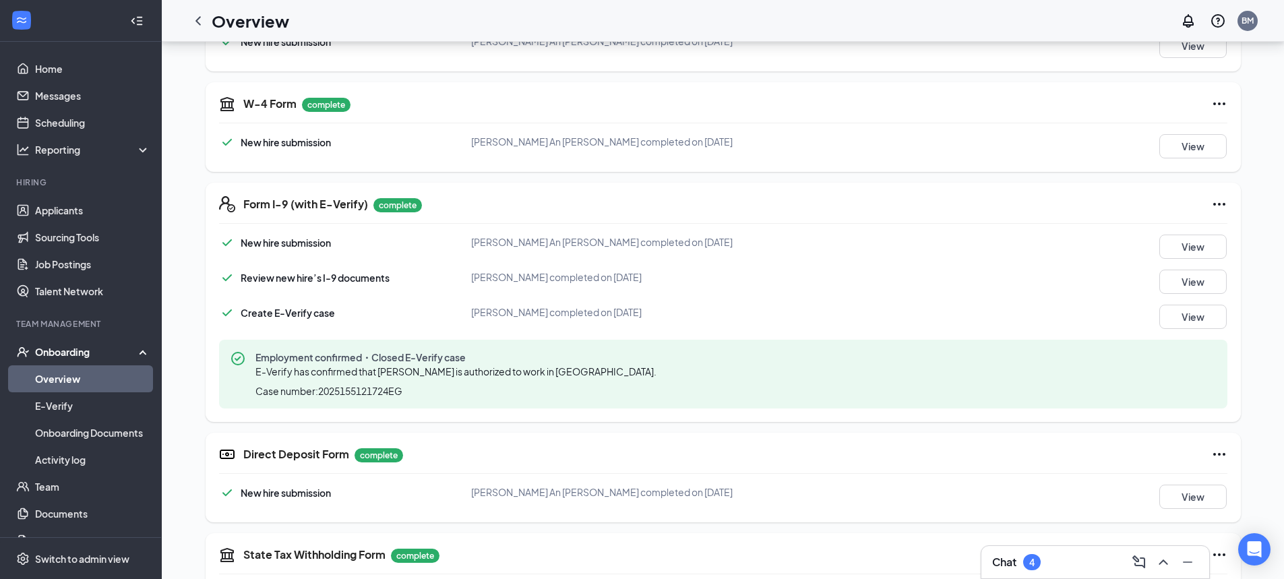
click at [196, 26] on icon "ChevronLeft" at bounding box center [198, 21] width 16 height 16
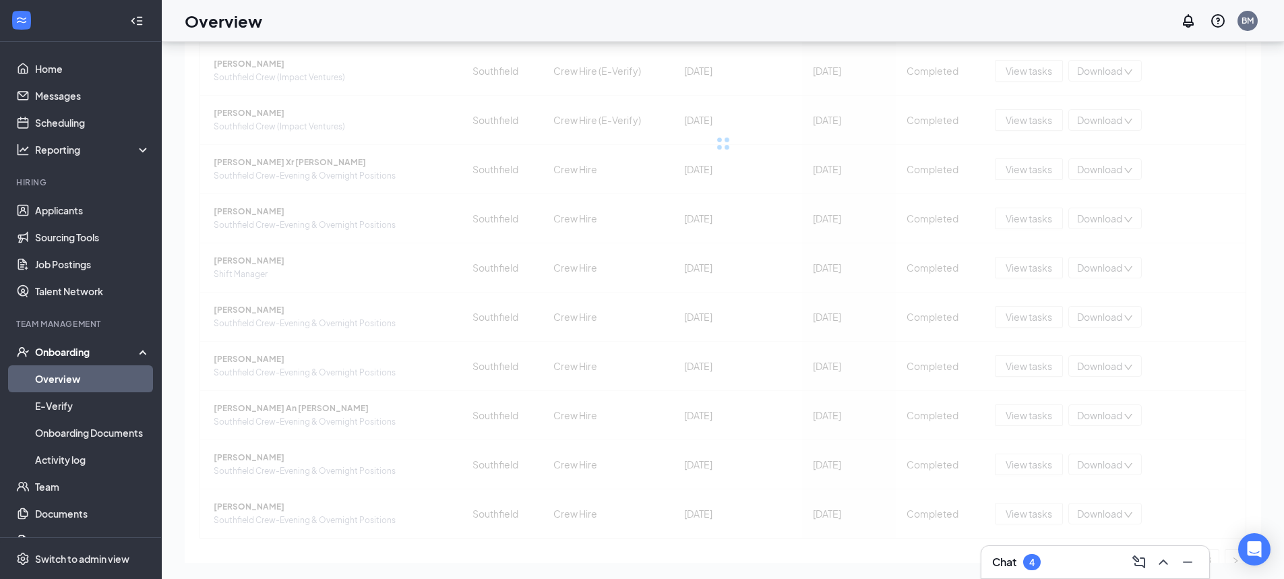
scroll to position [187, 0]
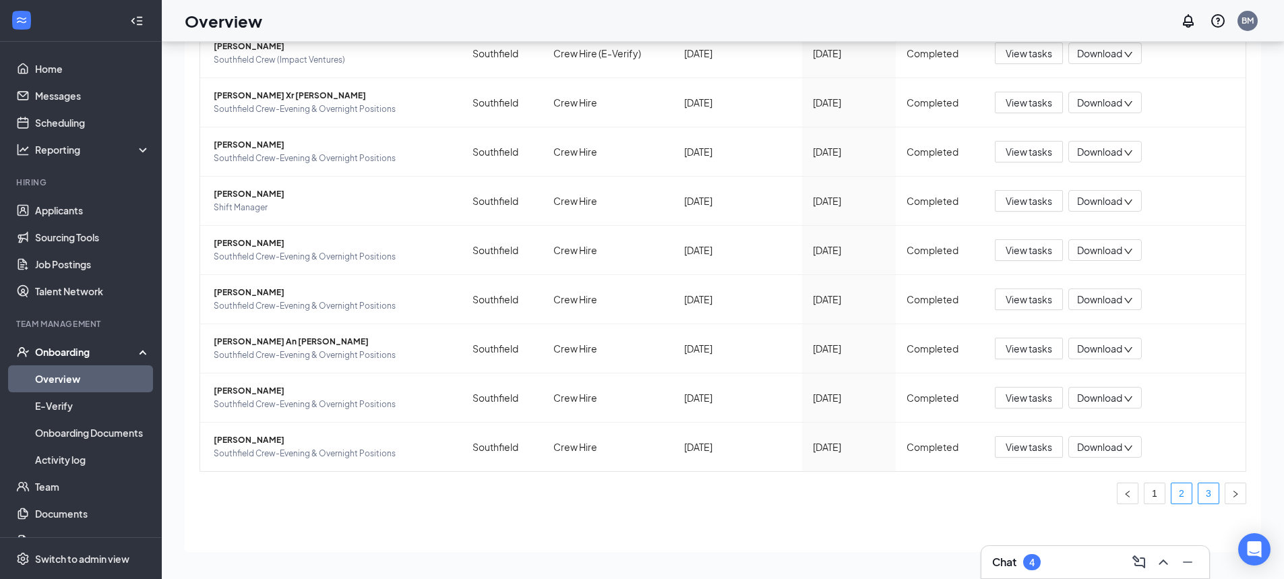
click at [1198, 502] on link "3" at bounding box center [1208, 493] width 20 height 20
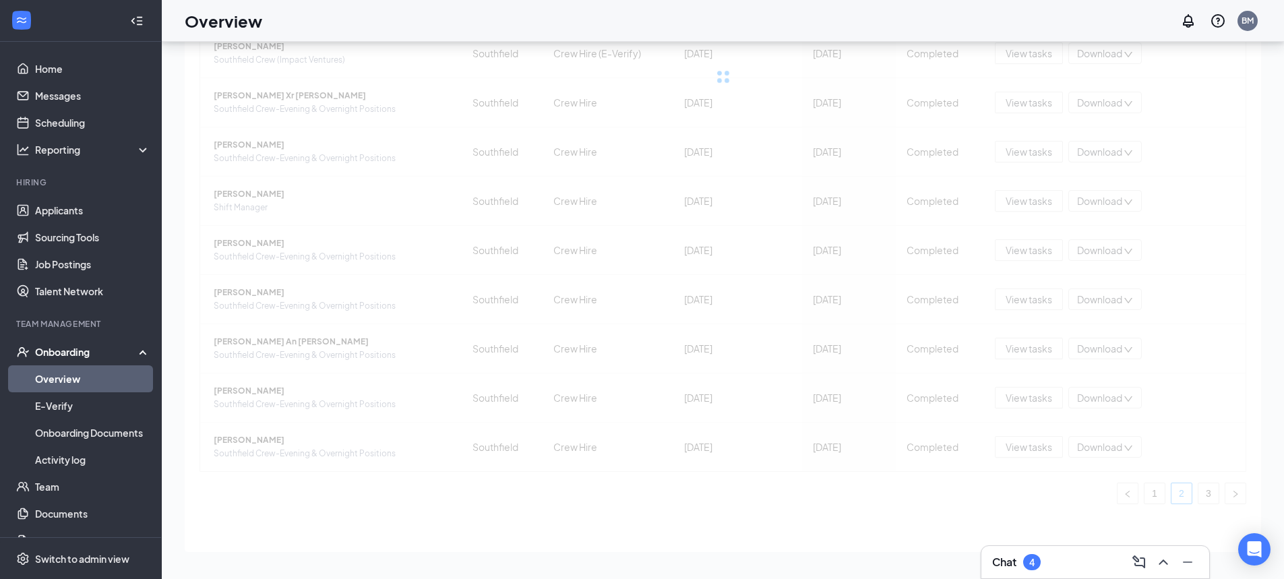
scroll to position [39, 0]
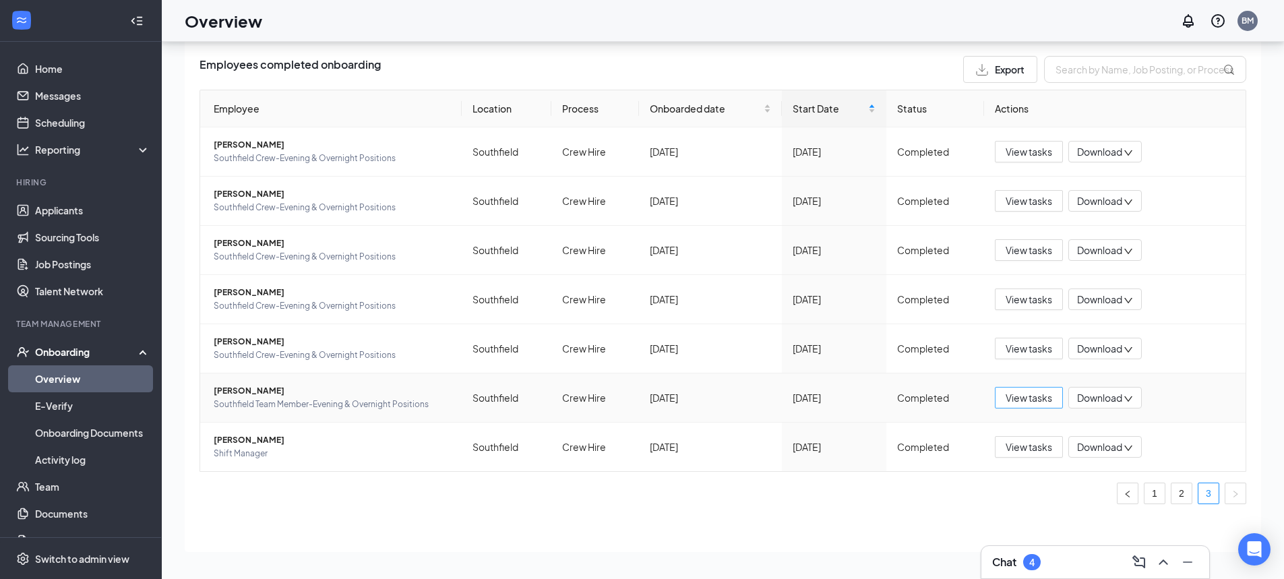
click at [1032, 403] on span "View tasks" at bounding box center [1028, 397] width 47 height 15
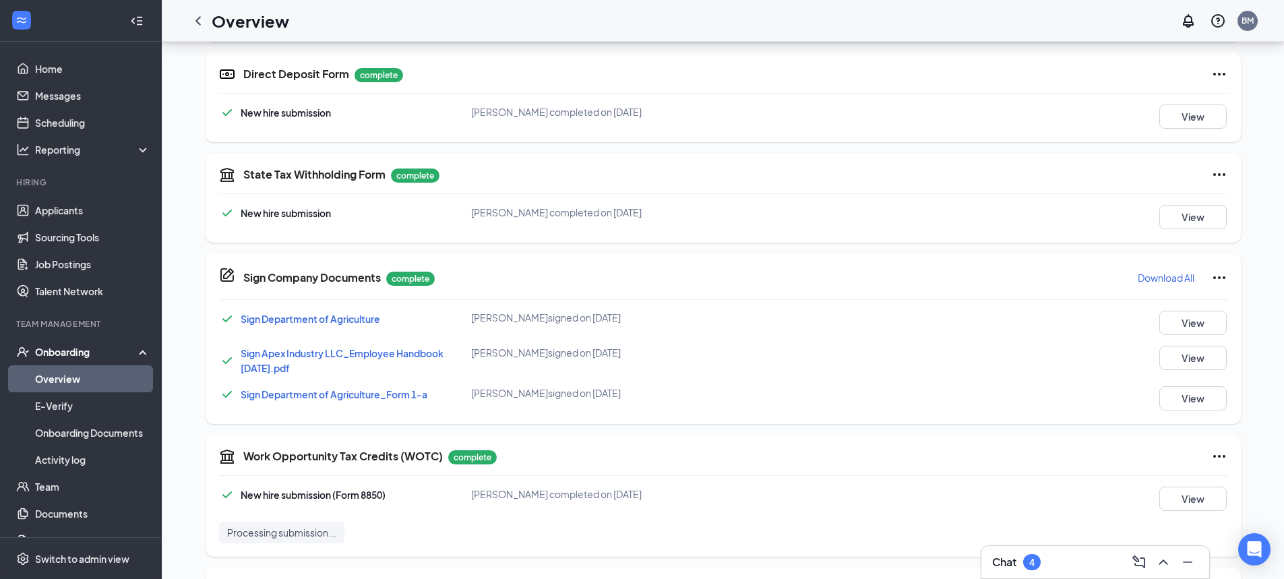
scroll to position [674, 0]
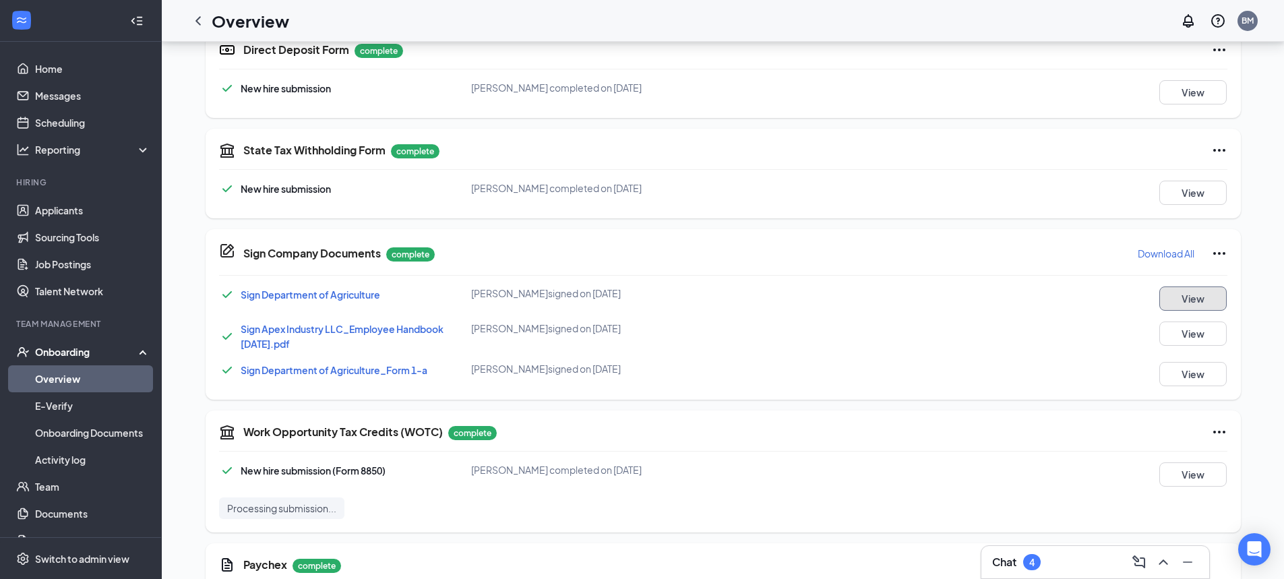
click at [1189, 297] on button "View" at bounding box center [1192, 298] width 67 height 24
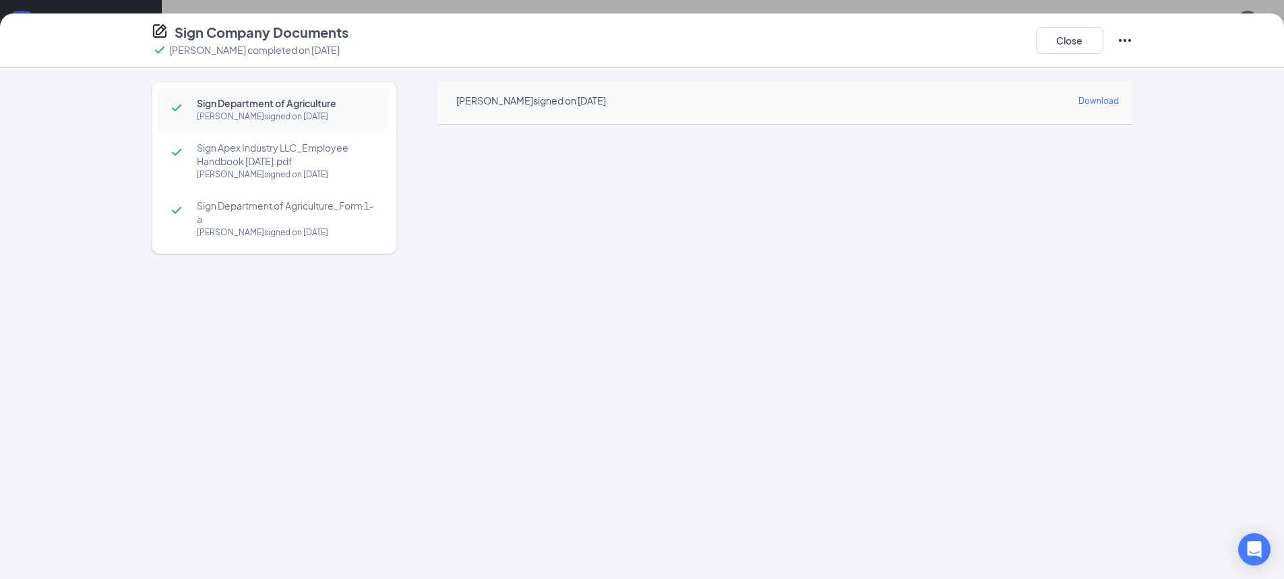
click at [1074, 26] on div "Close" at bounding box center [1084, 40] width 97 height 35
click at [1071, 37] on button "Close" at bounding box center [1069, 40] width 67 height 27
click at [1071, 37] on div "Sign Company Documents [PERSON_NAME] completed on [DATE] Close Sign Department …" at bounding box center [642, 289] width 1284 height 579
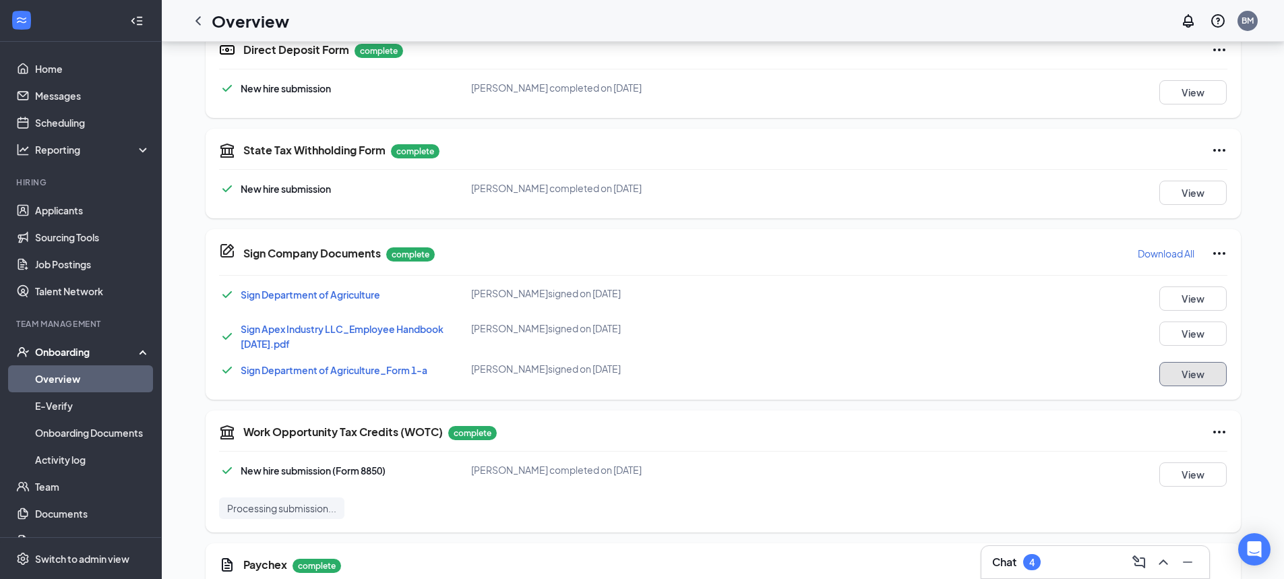
click at [1184, 375] on button "View" at bounding box center [1192, 374] width 67 height 24
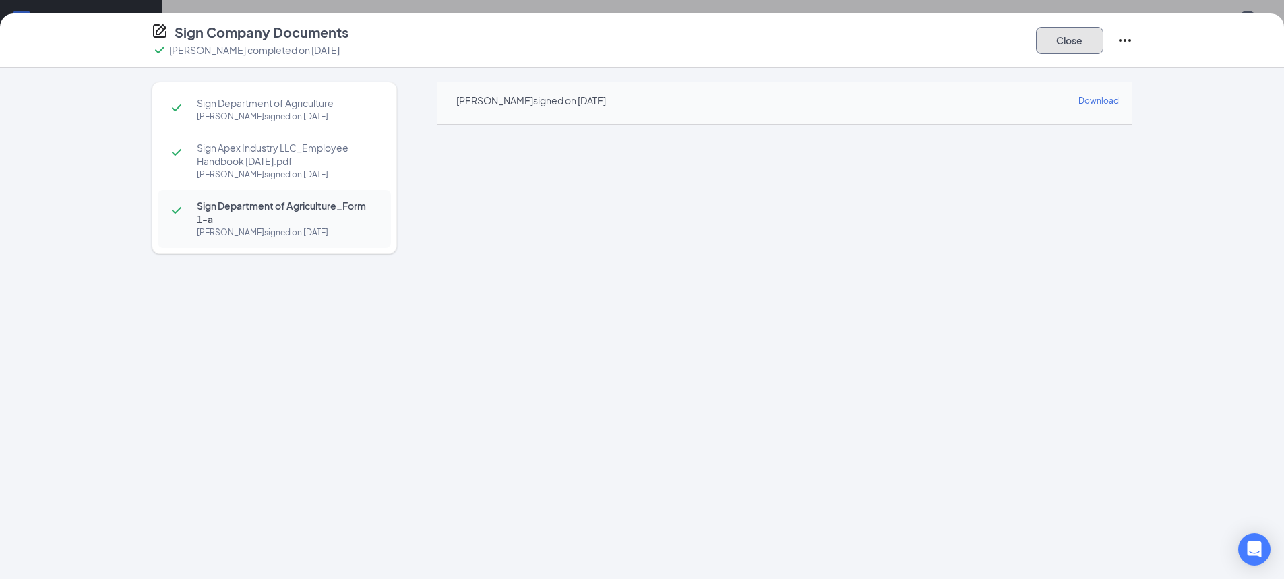
click at [1088, 44] on button "Close" at bounding box center [1069, 40] width 67 height 27
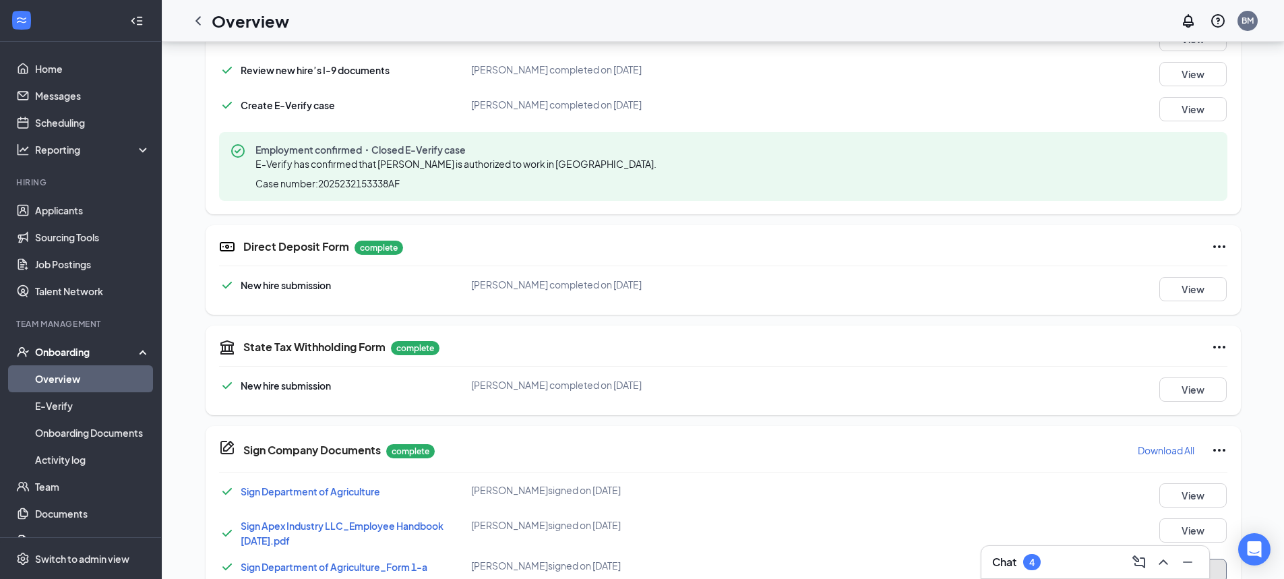
scroll to position [0, 0]
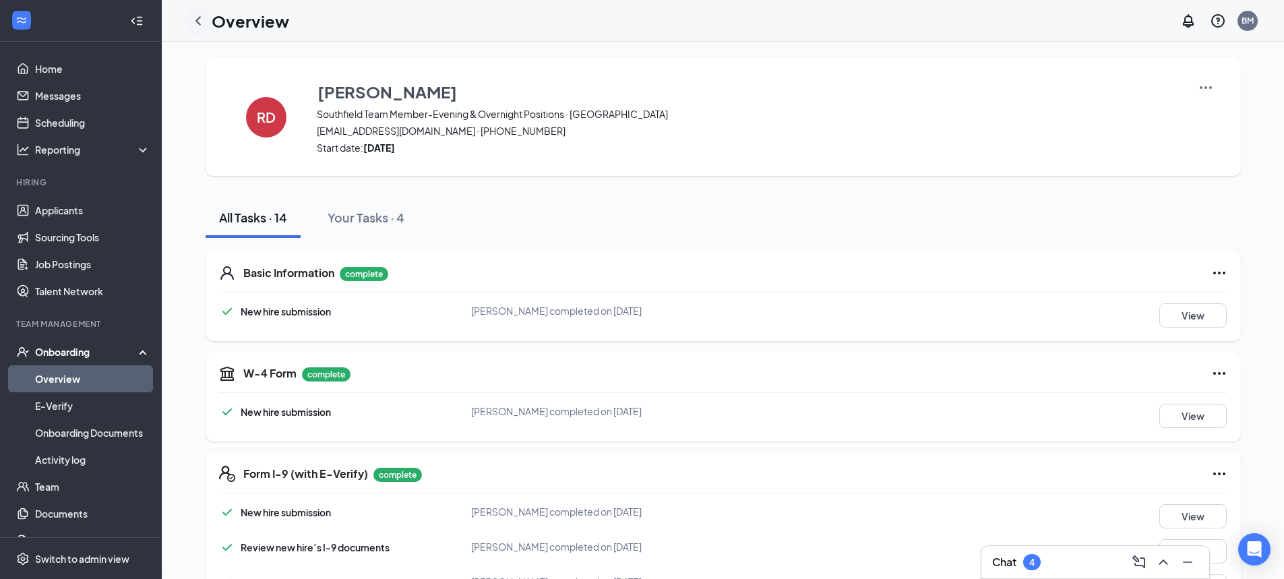
click at [201, 19] on icon "ChevronLeft" at bounding box center [198, 21] width 16 height 16
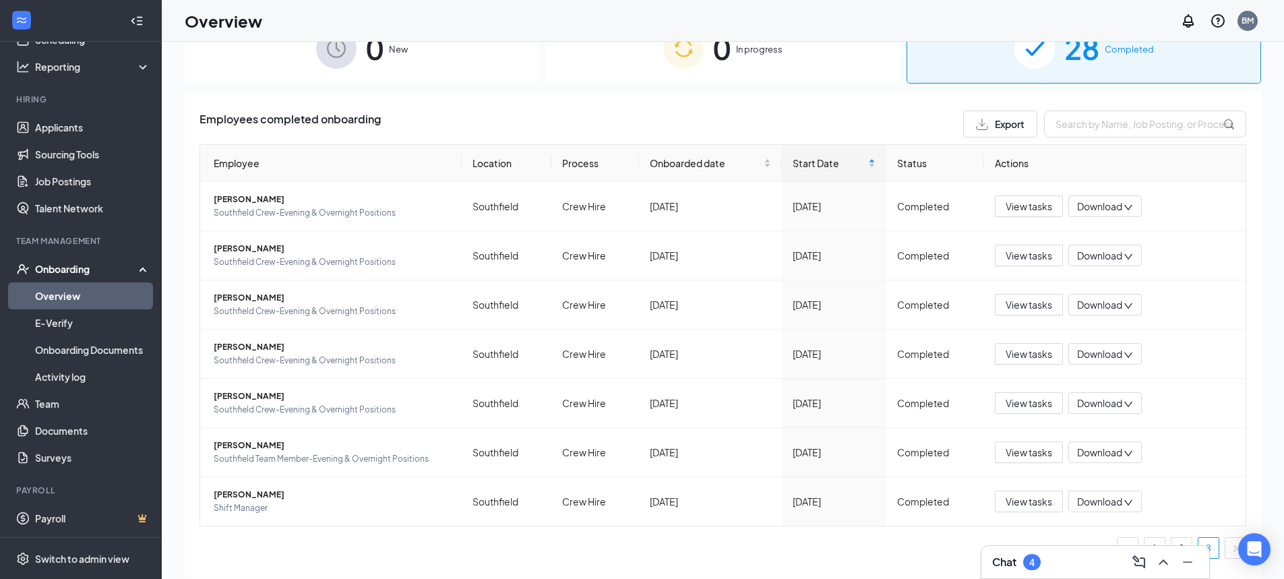
scroll to position [61, 0]
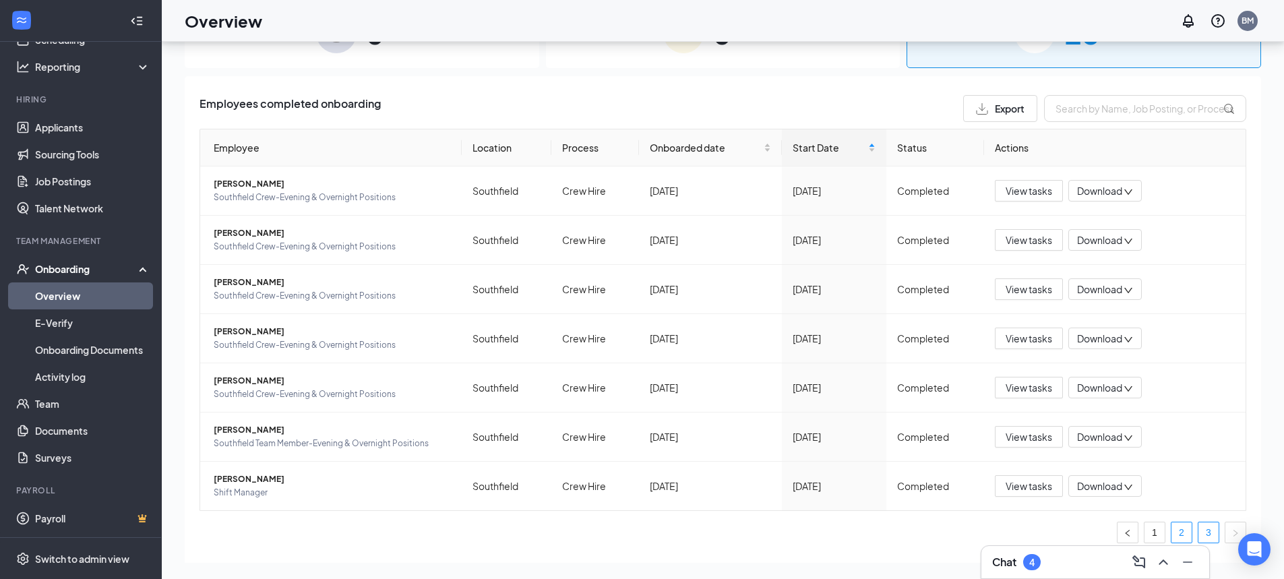
click at [1171, 530] on link "2" at bounding box center [1181, 532] width 20 height 20
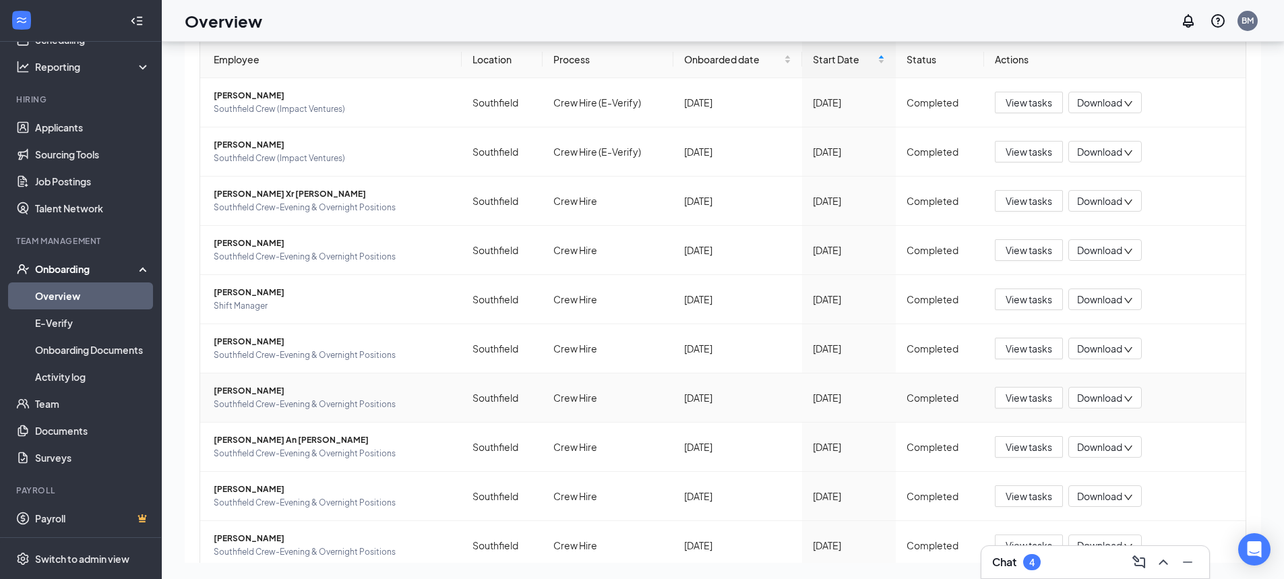
scroll to position [187, 0]
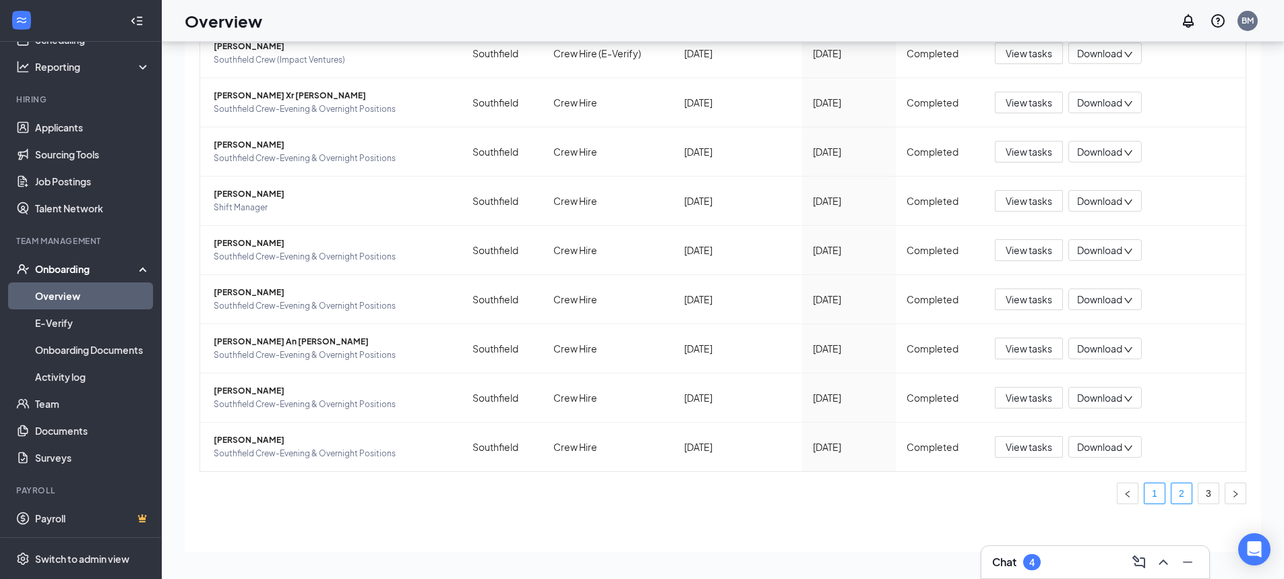
click at [1144, 496] on link "1" at bounding box center [1154, 493] width 20 height 20
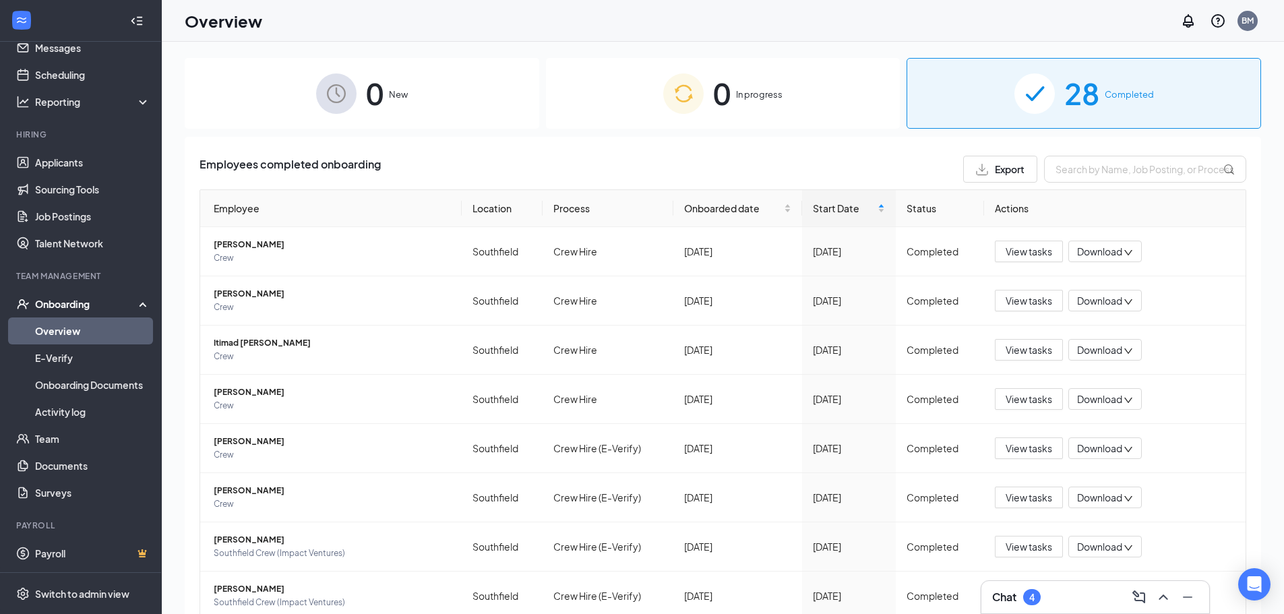
scroll to position [48, 0]
